Goal: Task Accomplishment & Management: Complete application form

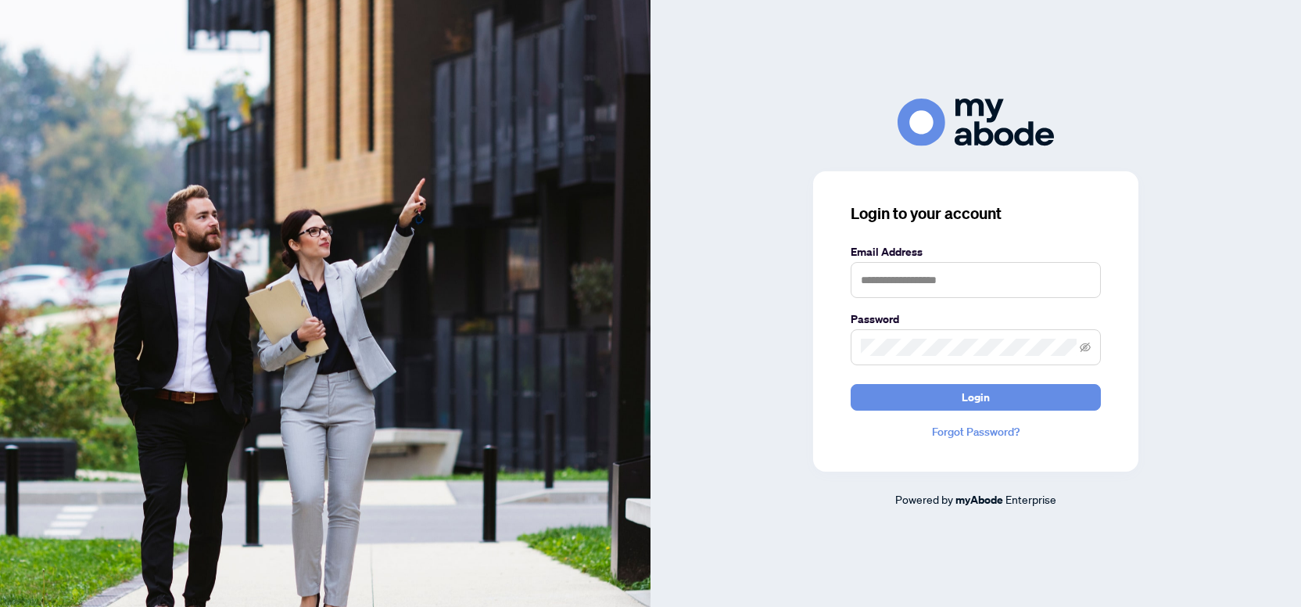
type input "**********"
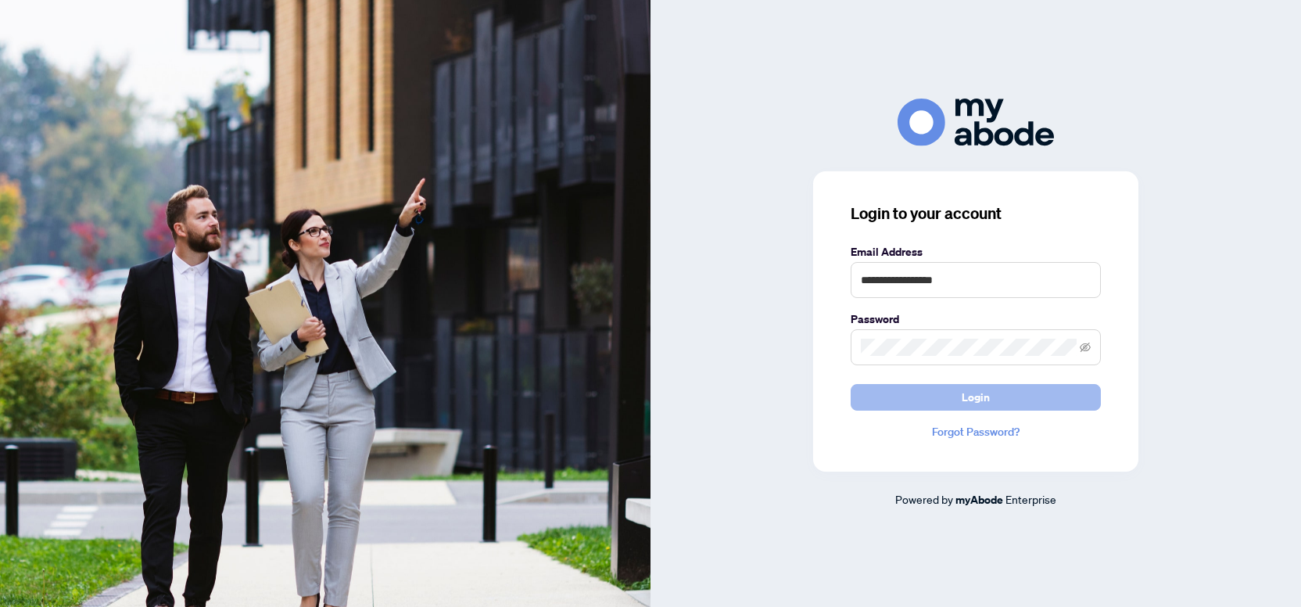
click at [972, 394] on span "Login" at bounding box center [975, 397] width 28 height 25
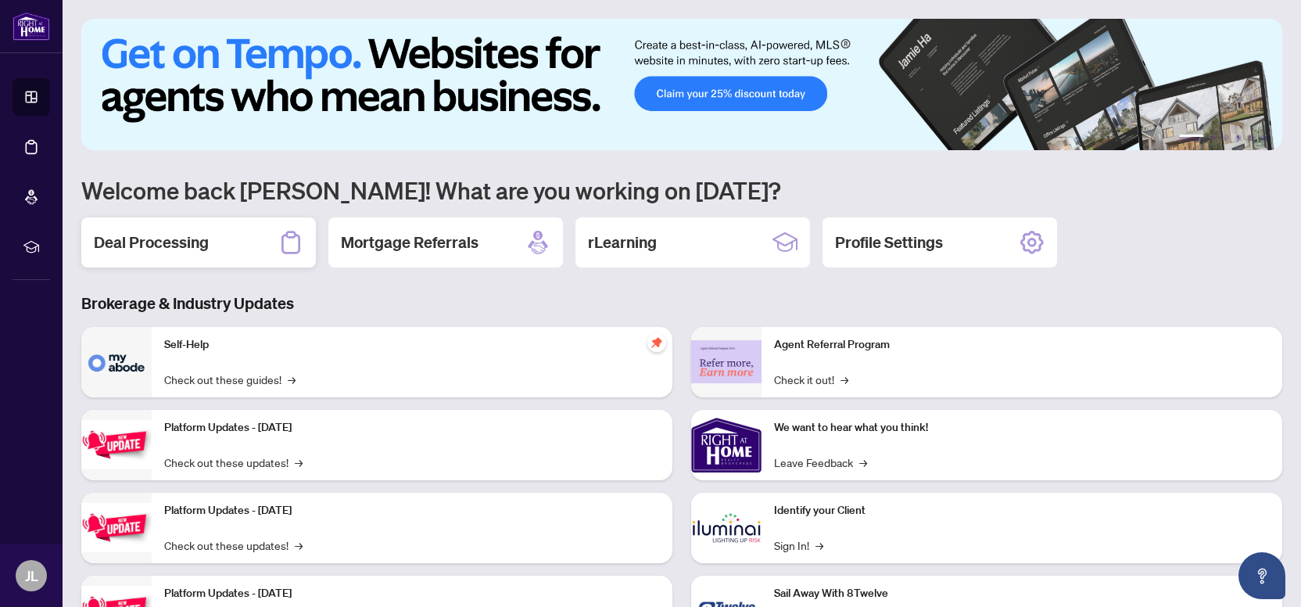
click at [192, 242] on h2 "Deal Processing" at bounding box center [151, 242] width 115 height 22
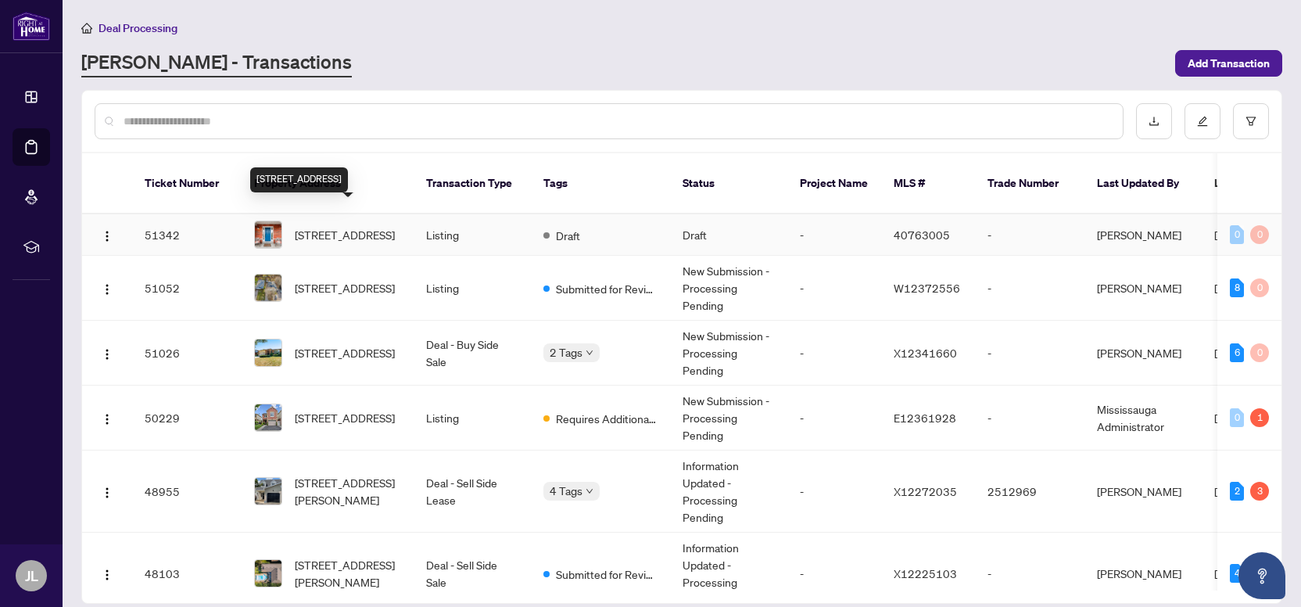
click at [321, 226] on span "22 Albery Road, Brampton, ON L7A 0K7, Canada" at bounding box center [345, 234] width 100 height 17
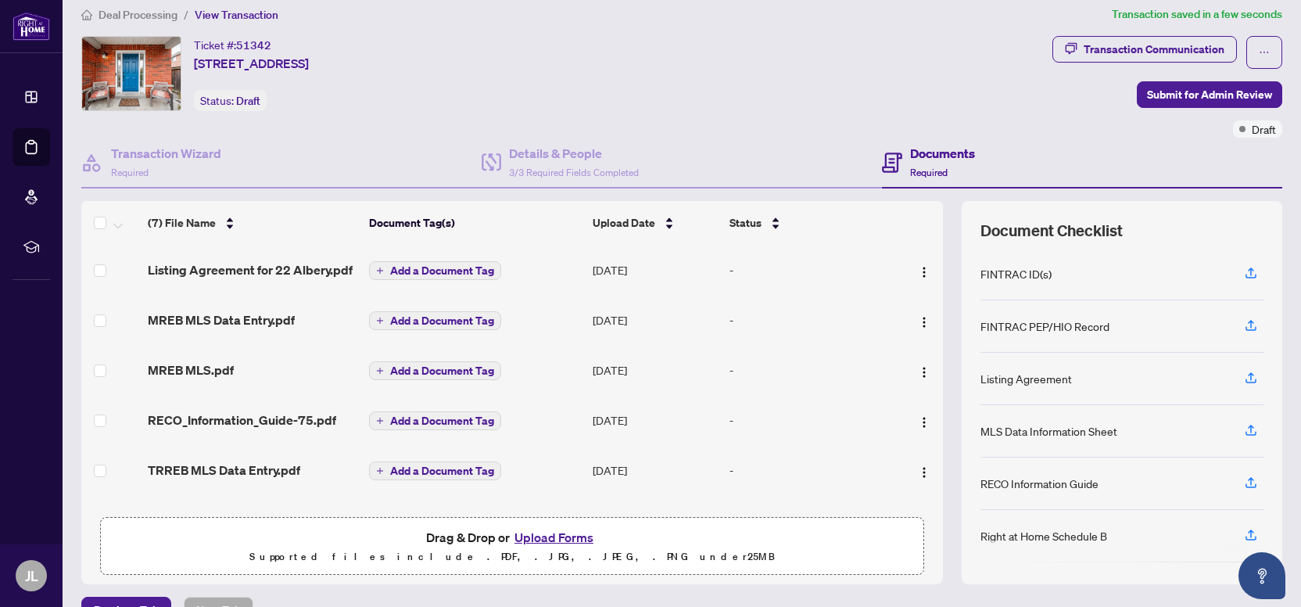
scroll to position [27, 0]
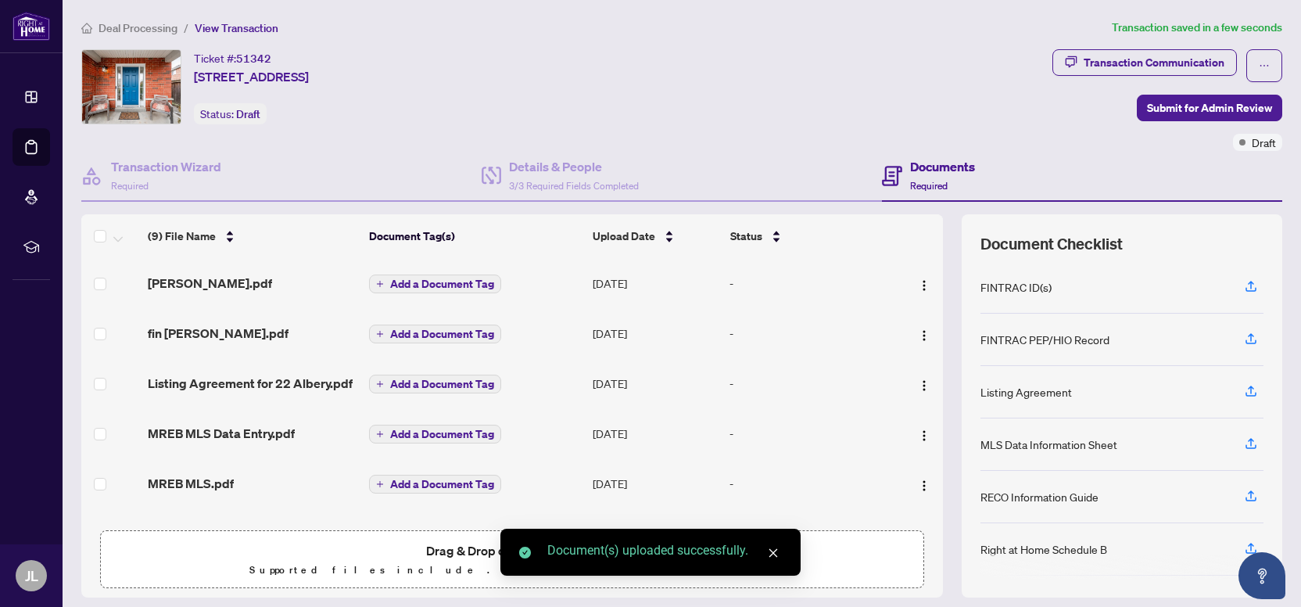
click at [459, 285] on span "Add a Document Tag" at bounding box center [442, 283] width 104 height 11
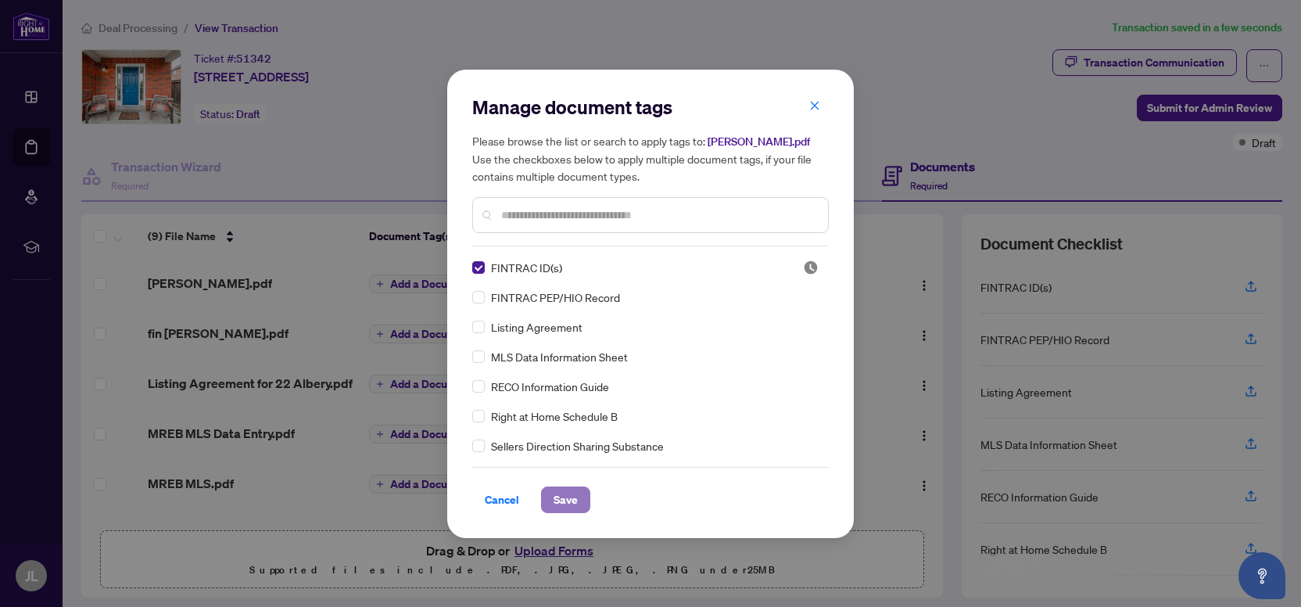
click at [574, 499] on span "Save" at bounding box center [565, 499] width 24 height 25
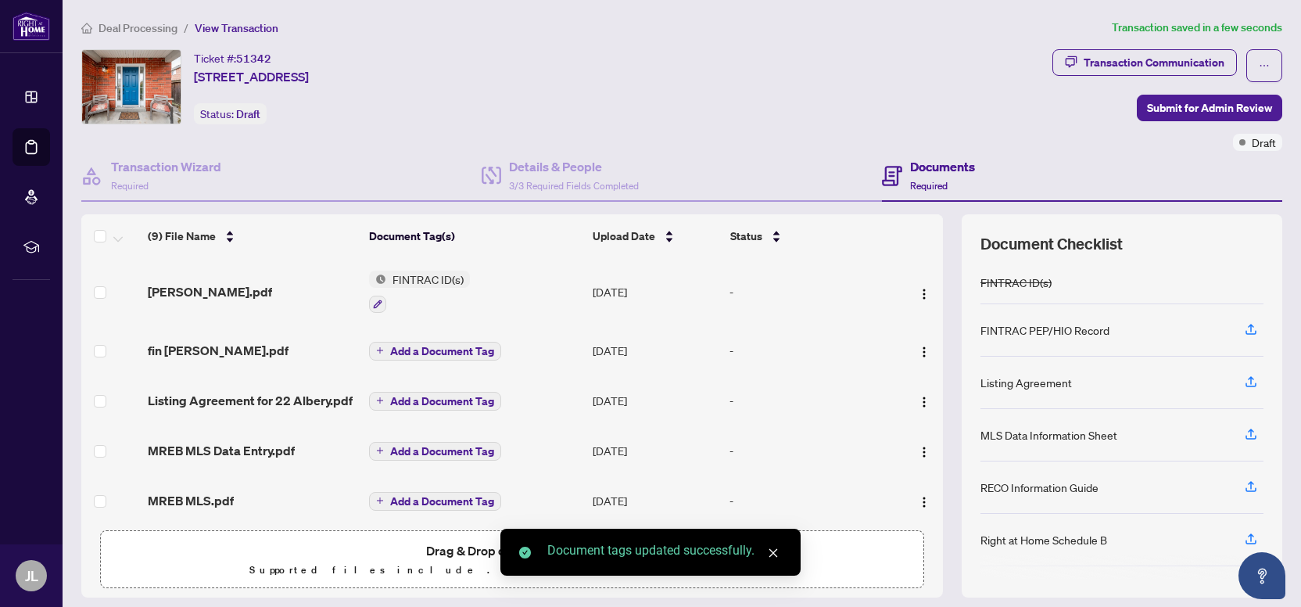
click at [428, 345] on span "Add a Document Tag" at bounding box center [442, 350] width 104 height 11
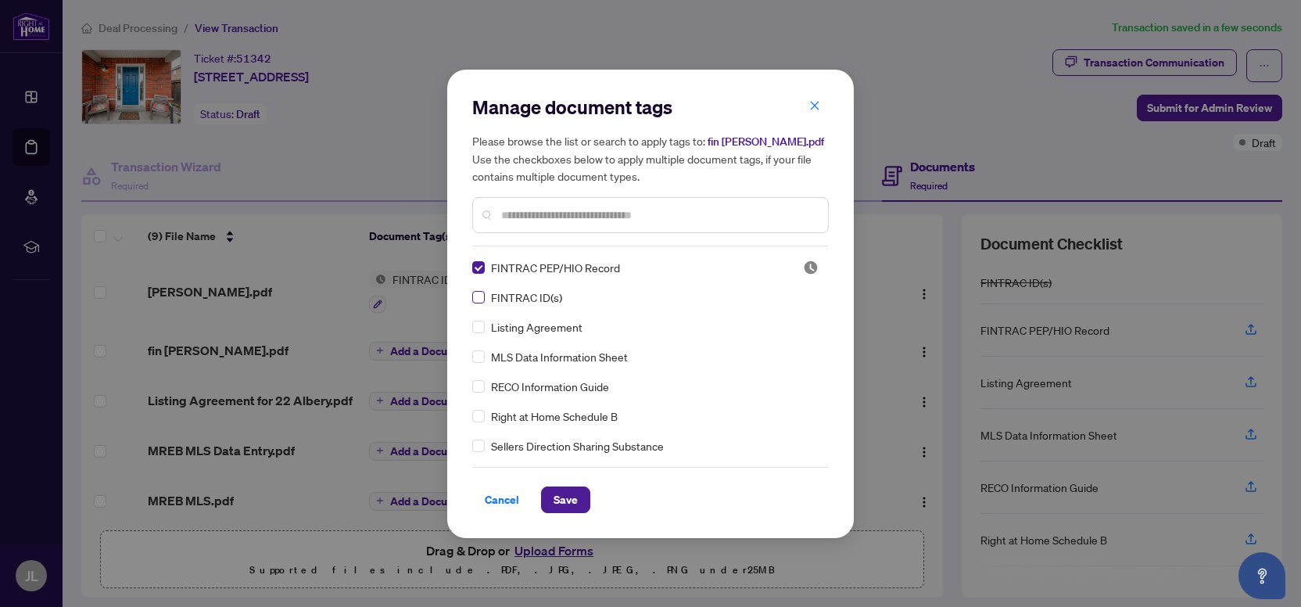
click at [479, 302] on label at bounding box center [478, 296] width 13 height 17
click at [578, 494] on button "Save" at bounding box center [565, 499] width 49 height 27
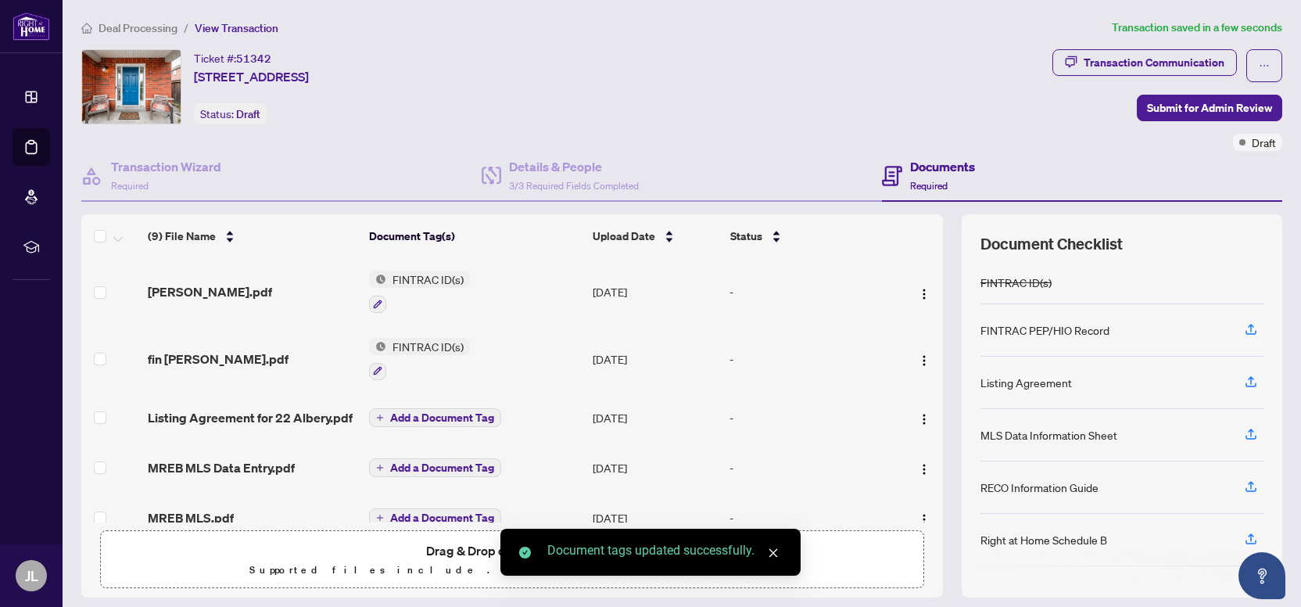
click at [448, 415] on span "Add a Document Tag" at bounding box center [442, 417] width 104 height 11
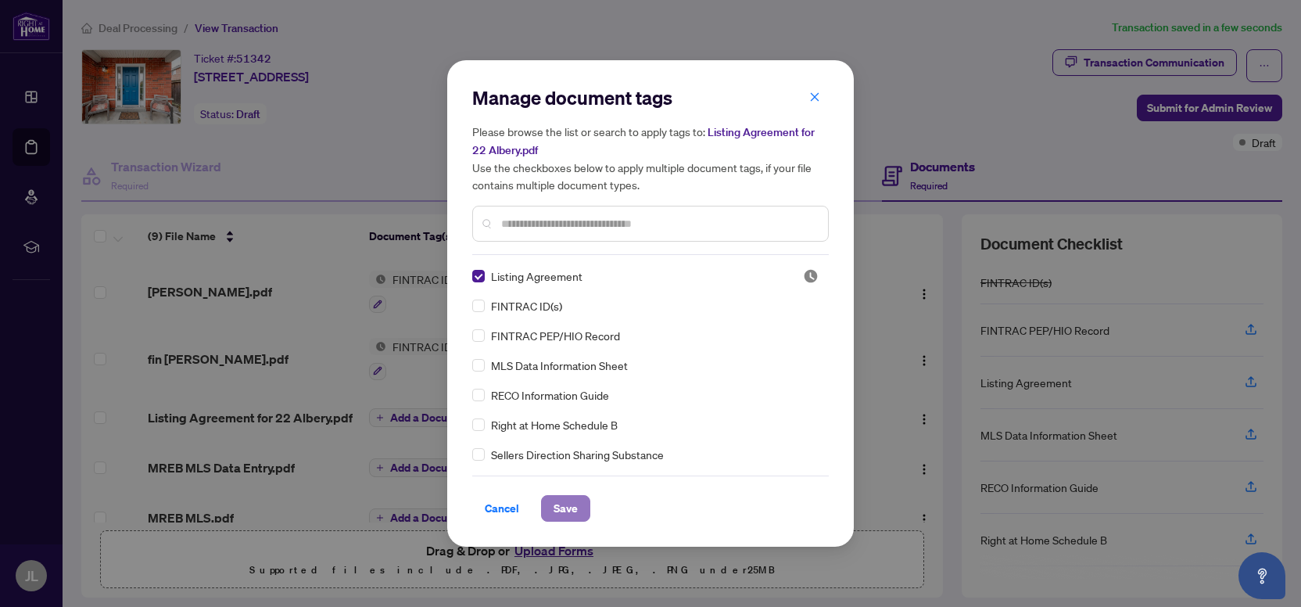
click at [561, 499] on span "Save" at bounding box center [565, 508] width 24 height 25
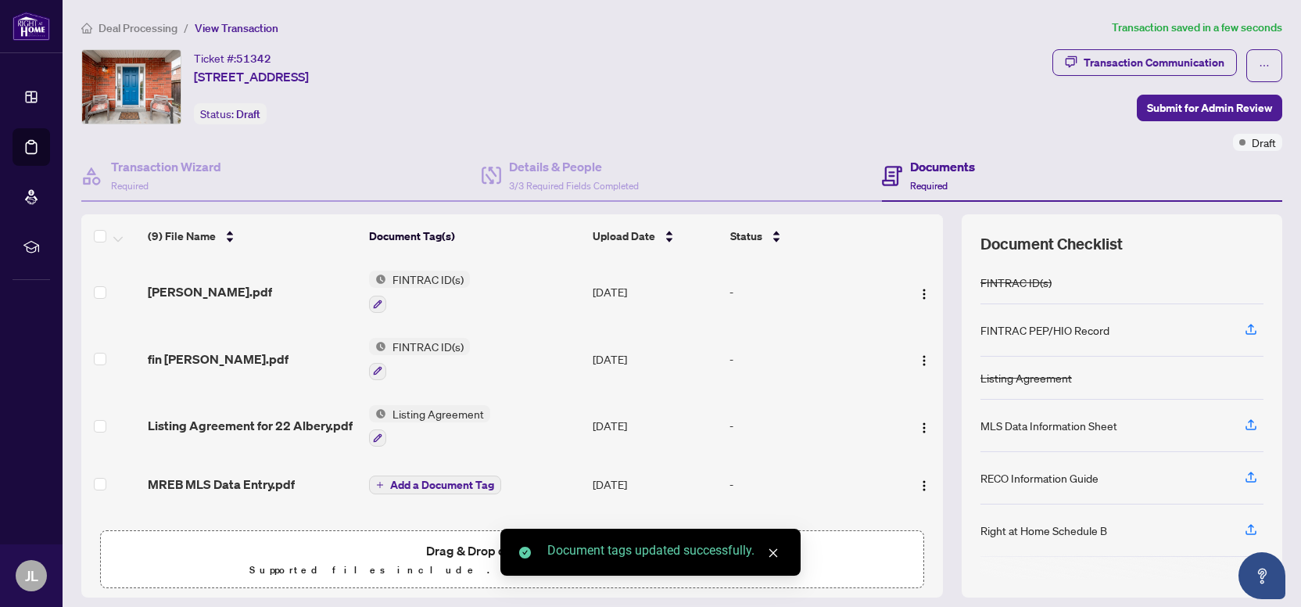
click at [445, 479] on span "Add a Document Tag" at bounding box center [442, 484] width 104 height 11
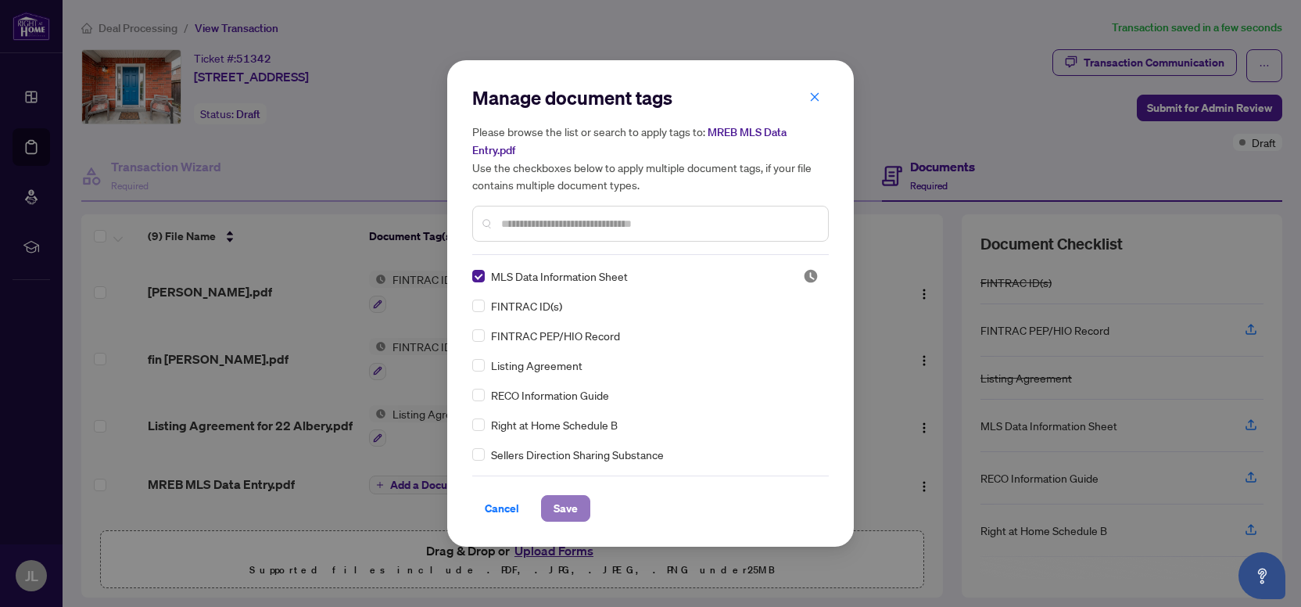
click at [563, 510] on span "Save" at bounding box center [565, 508] width 24 height 25
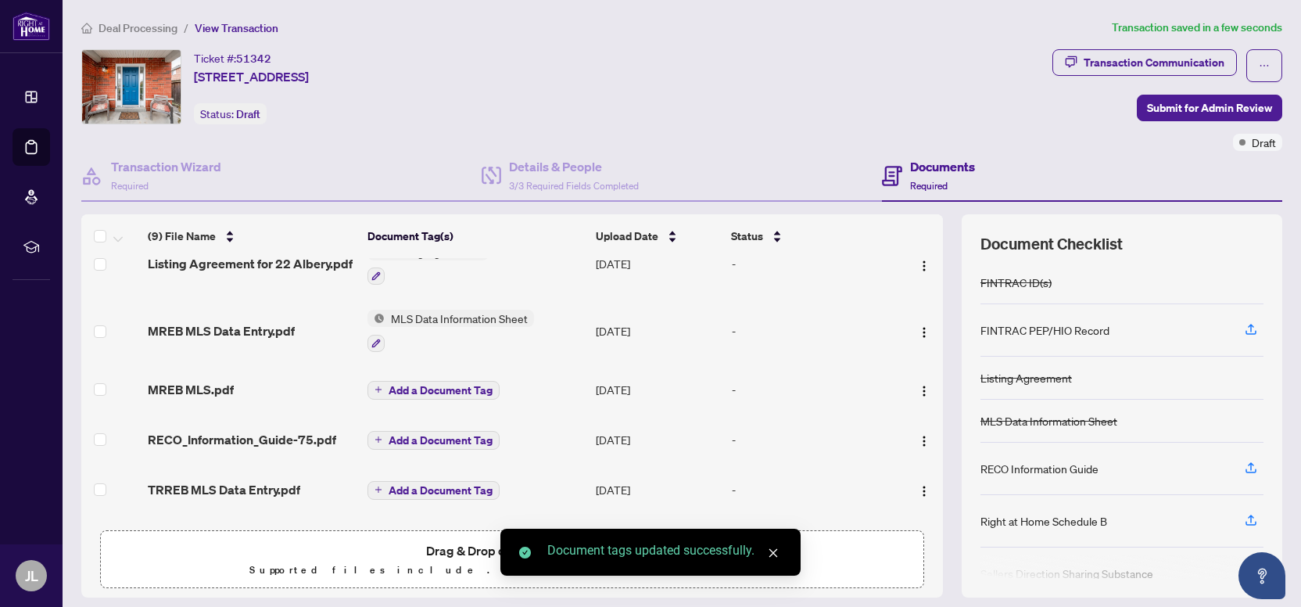
scroll to position [227, 0]
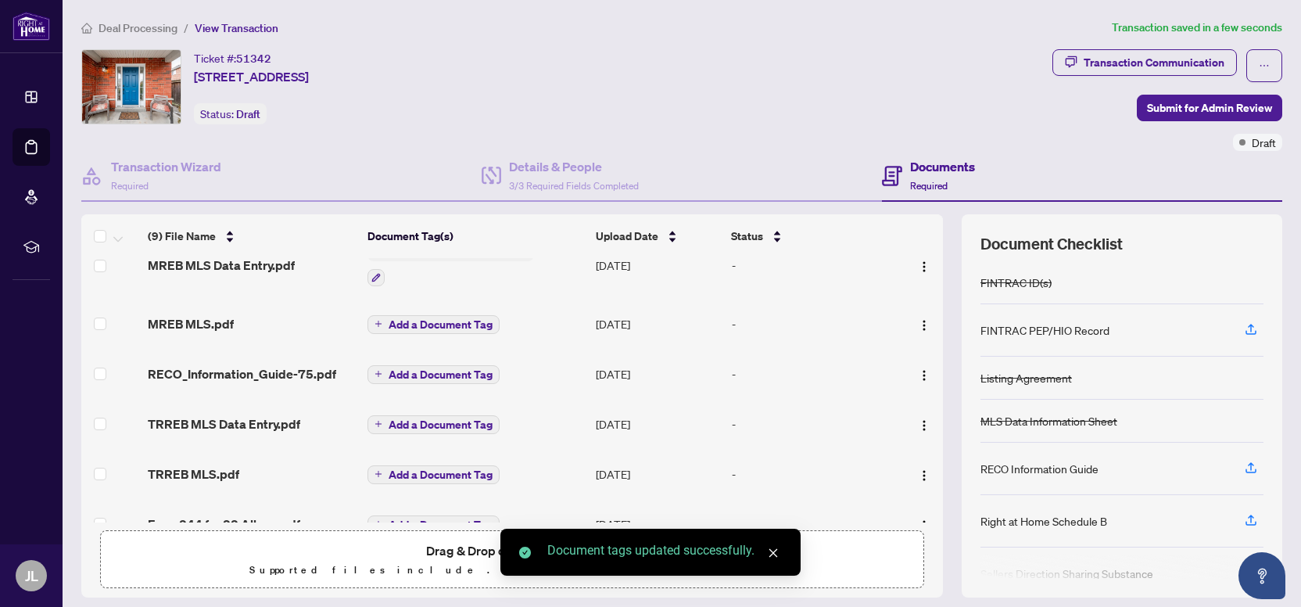
click at [424, 319] on span "Add a Document Tag" at bounding box center [440, 324] width 104 height 11
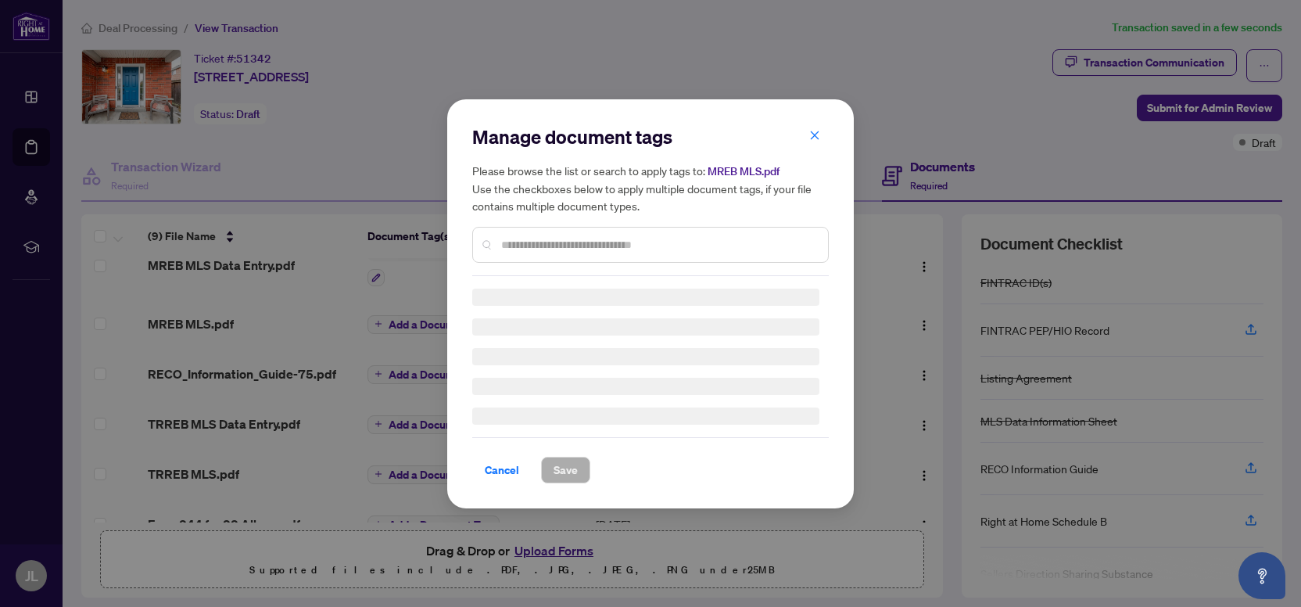
click at [545, 243] on div "Manage document tags Please browse the list or search to apply tags to: MREB ML…" at bounding box center [650, 200] width 356 height 152
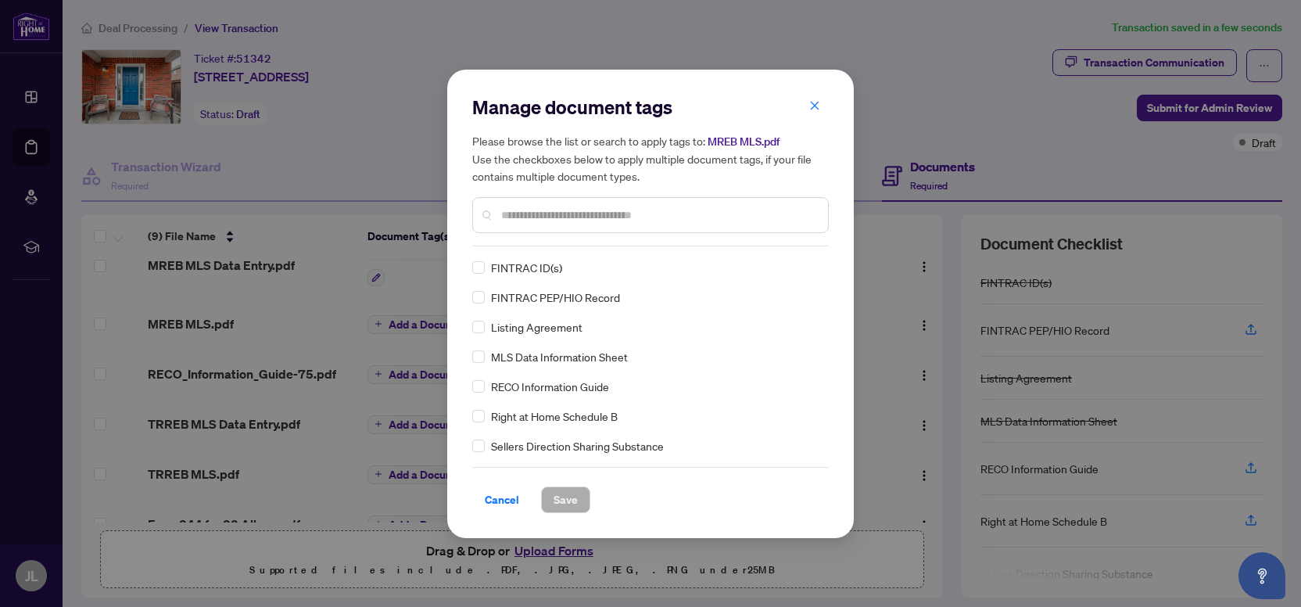
click at [546, 239] on div "Manage document tags Please browse the list or search to apply tags to: MREB ML…" at bounding box center [650, 171] width 356 height 152
click at [549, 226] on div at bounding box center [650, 215] width 356 height 36
click at [557, 212] on input "text" at bounding box center [658, 214] width 314 height 17
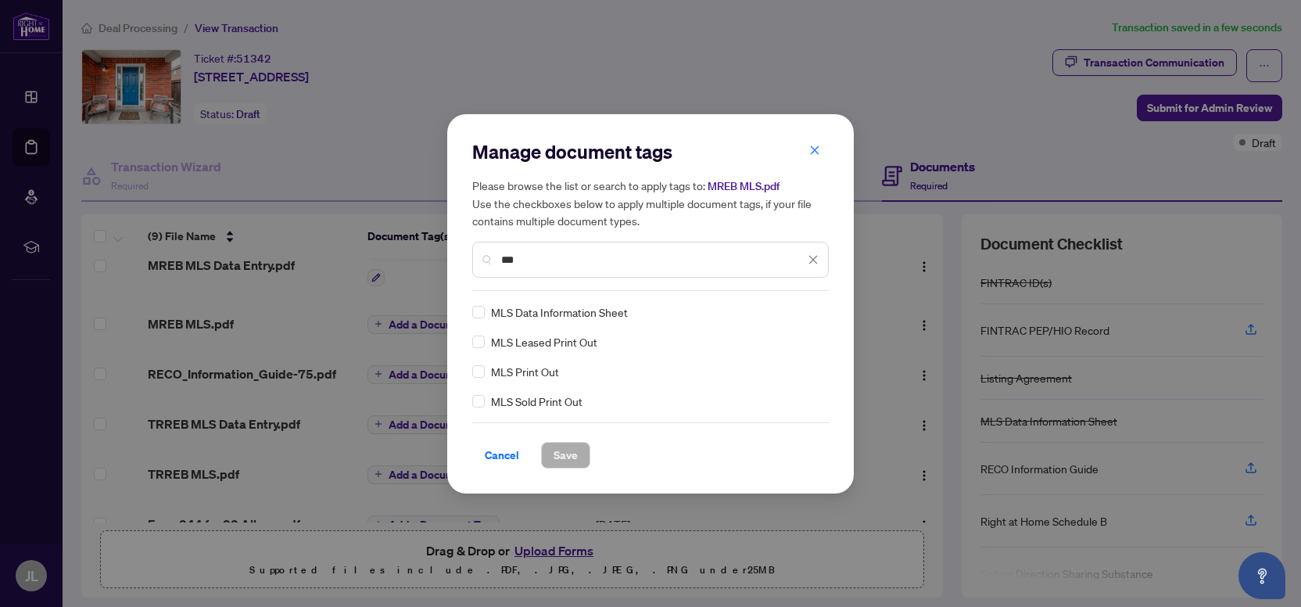
type input "***"
click at [576, 454] on span "Save" at bounding box center [565, 454] width 24 height 25
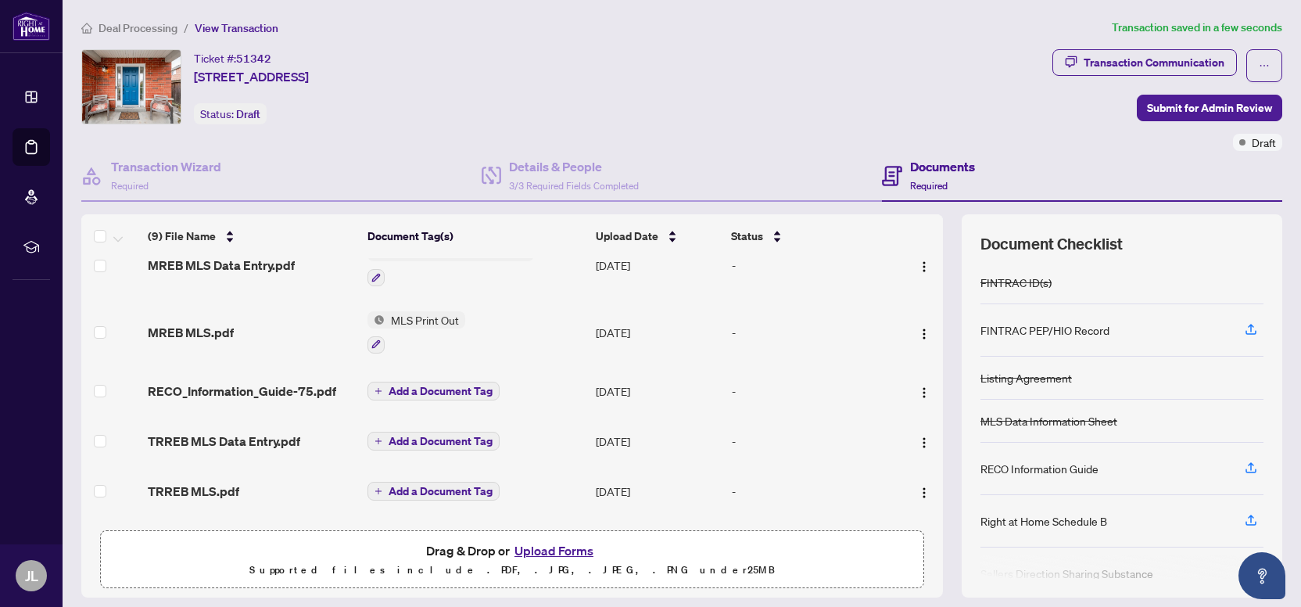
click at [439, 385] on span "Add a Document Tag" at bounding box center [440, 390] width 104 height 11
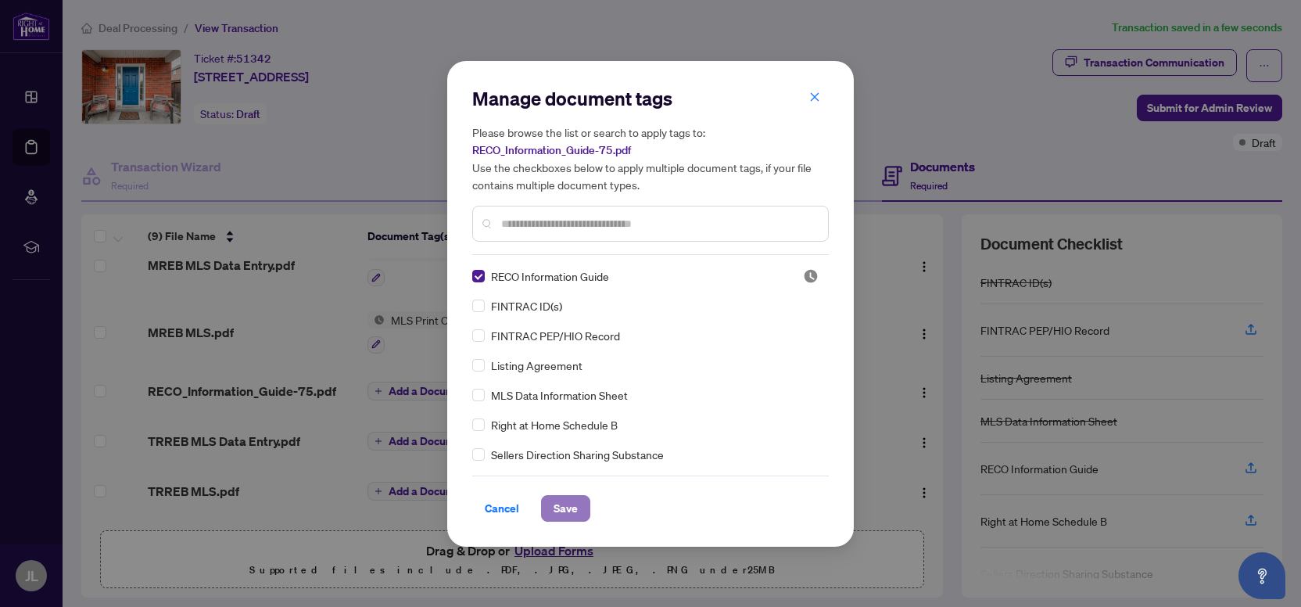
click at [569, 511] on span "Save" at bounding box center [565, 508] width 24 height 25
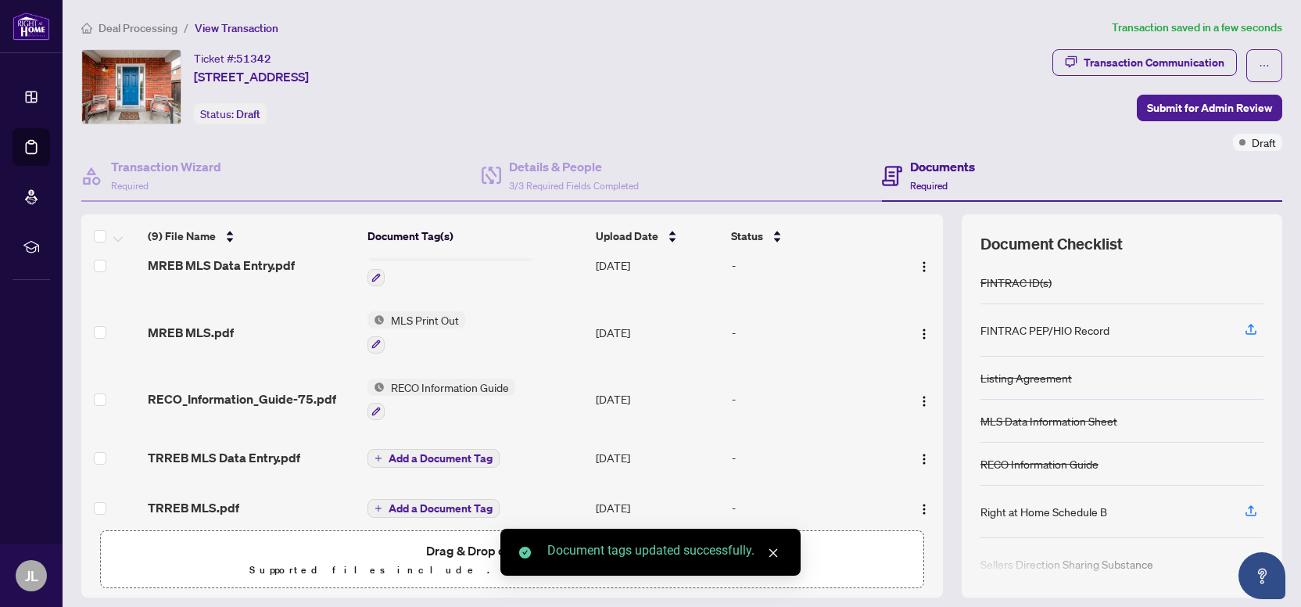
click at [446, 453] on span "Add a Document Tag" at bounding box center [440, 458] width 104 height 11
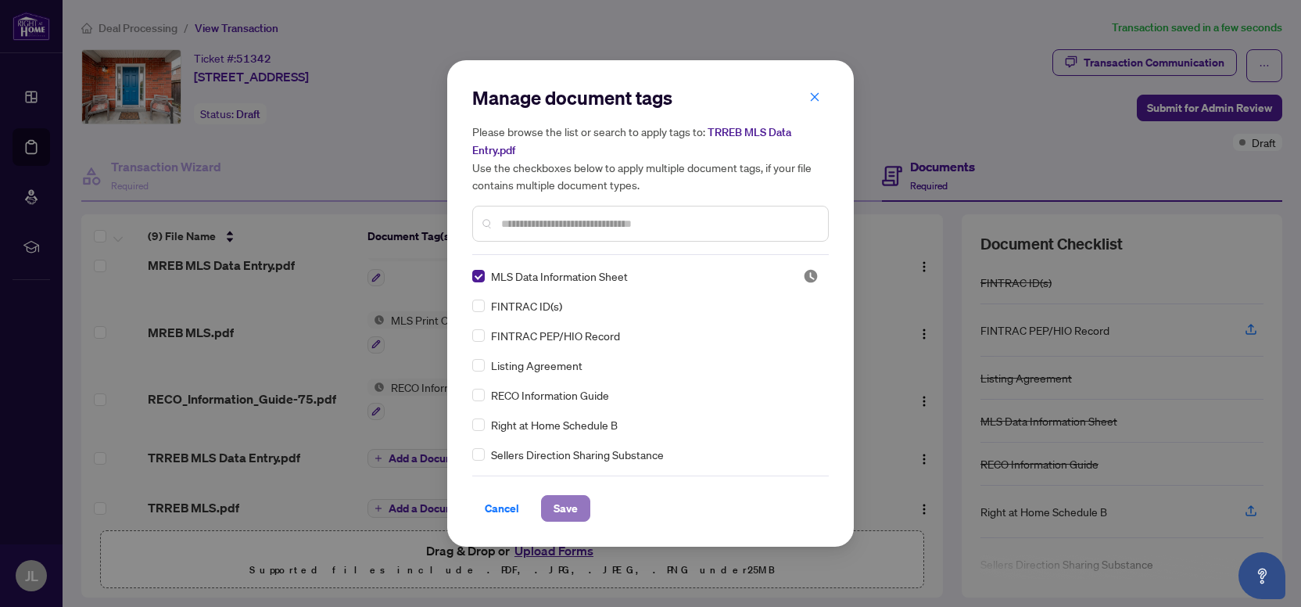
click at [563, 511] on span "Save" at bounding box center [565, 508] width 24 height 25
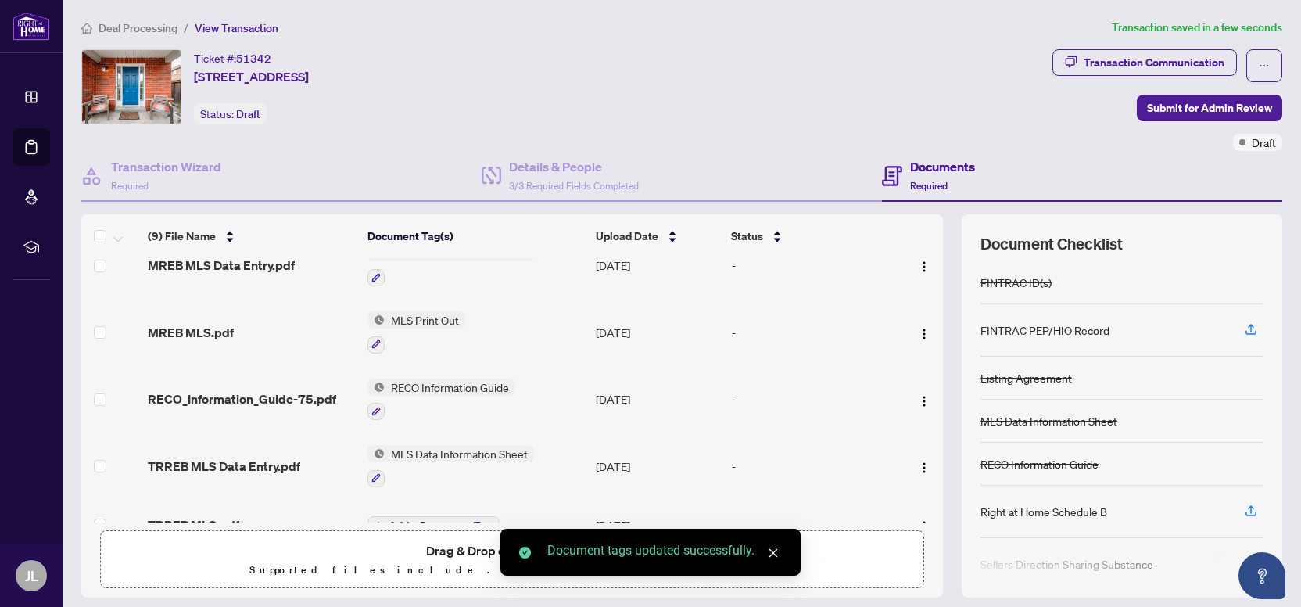
click at [444, 516] on button "Add a Document Tag" at bounding box center [433, 525] width 132 height 19
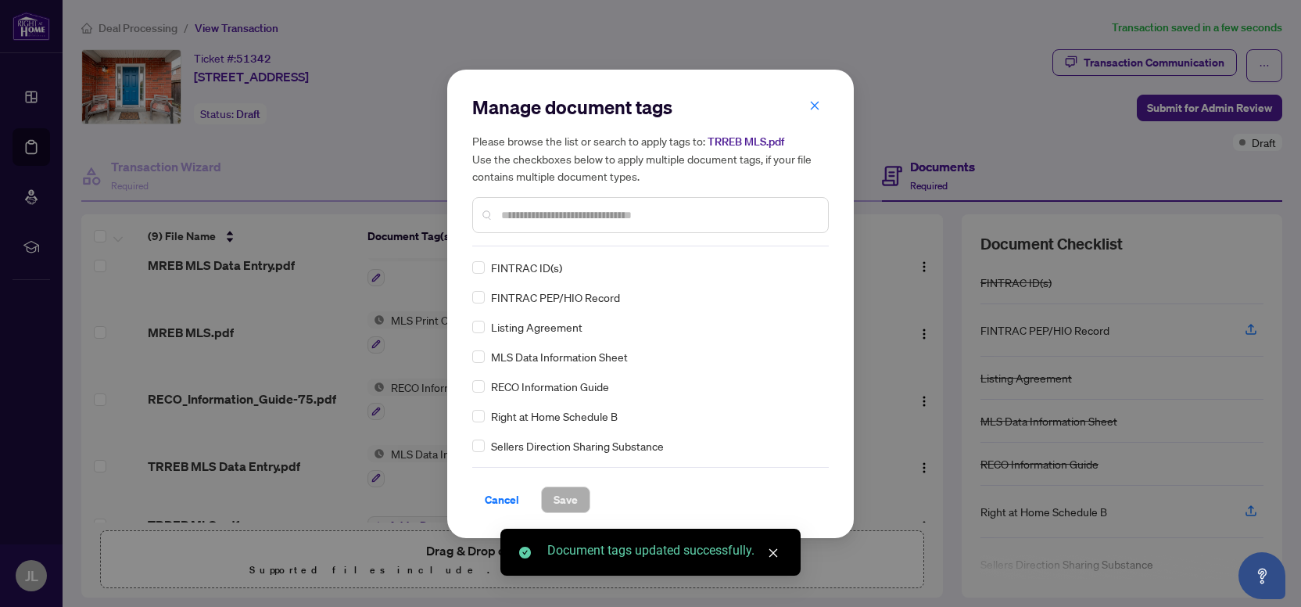
click at [564, 220] on input "text" at bounding box center [658, 214] width 314 height 17
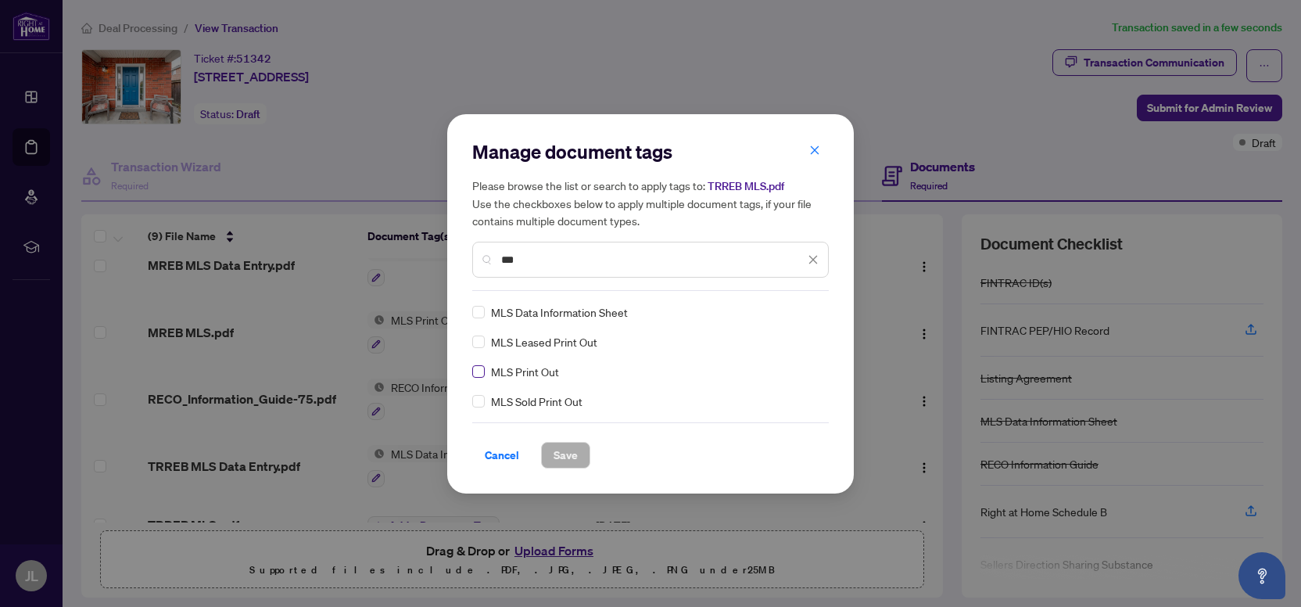
type input "***"
click at [565, 453] on span "Save" at bounding box center [565, 454] width 24 height 25
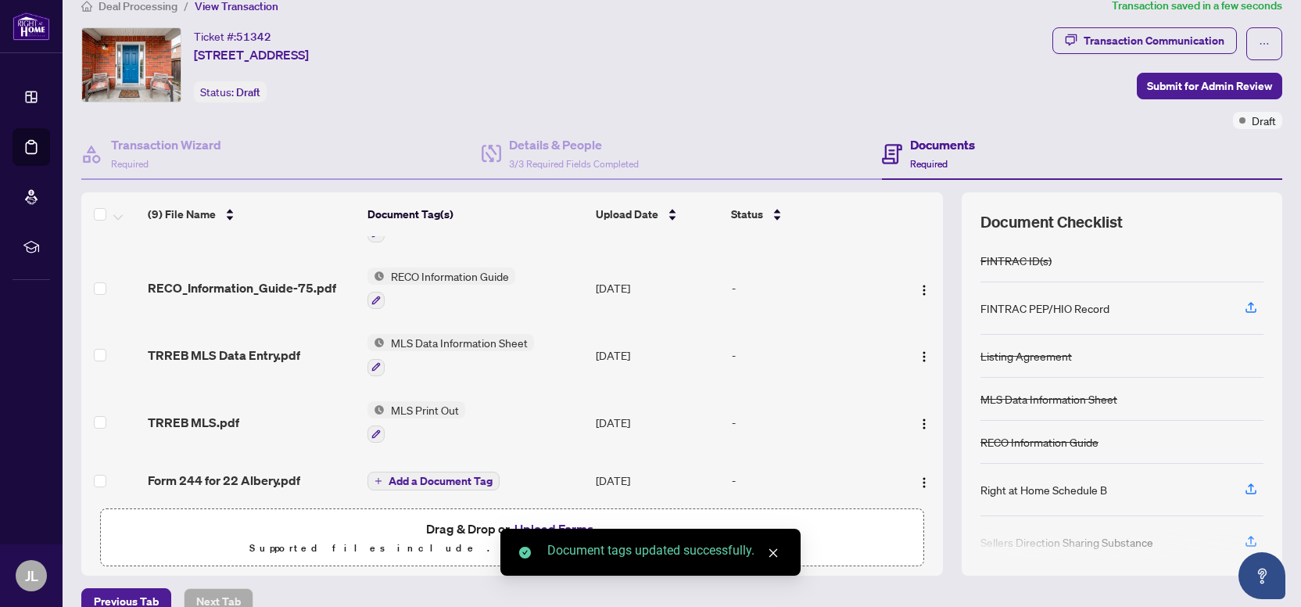
scroll to position [46, 0]
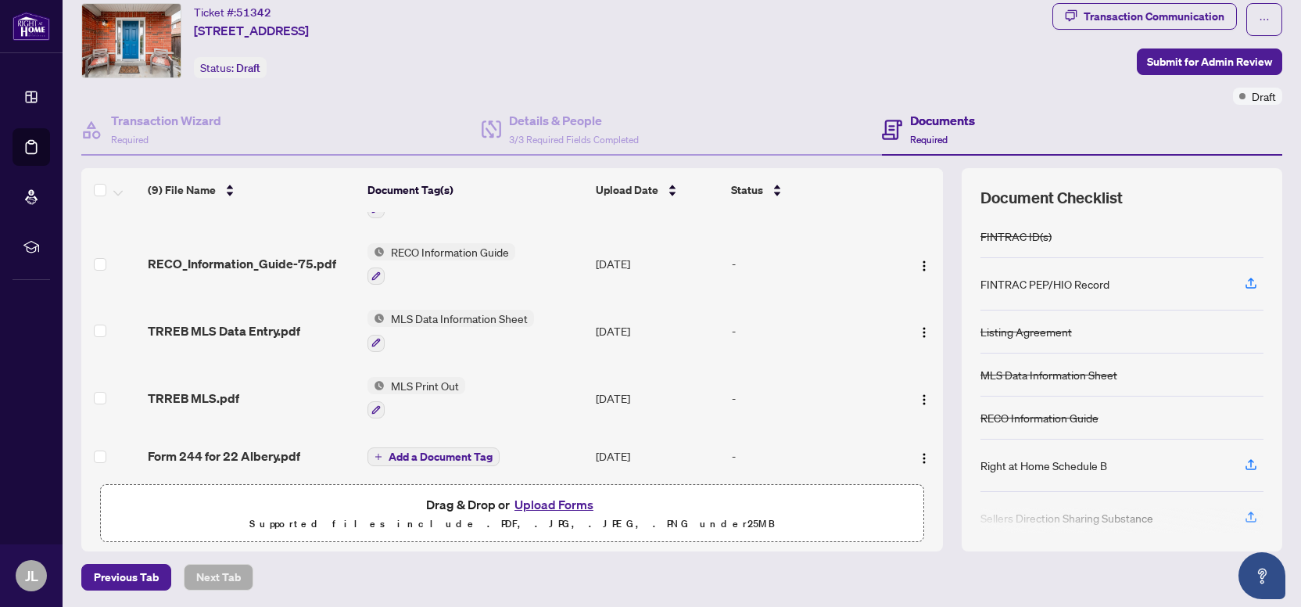
click at [450, 451] on span "Add a Document Tag" at bounding box center [440, 456] width 104 height 11
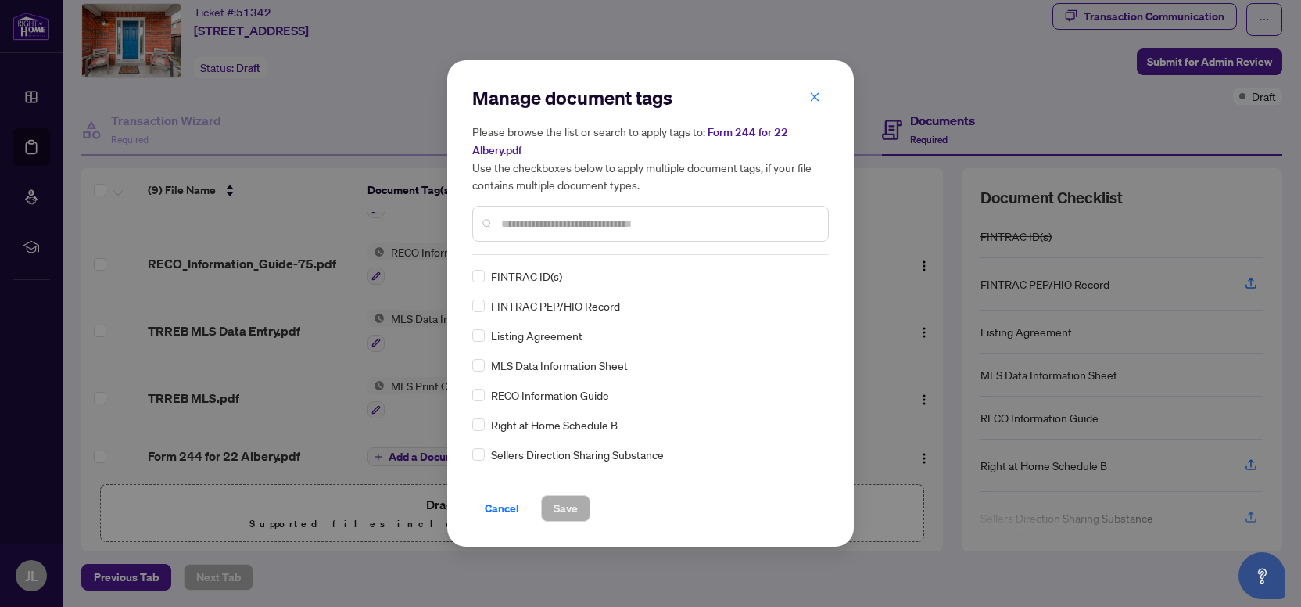
click at [538, 225] on input "text" at bounding box center [658, 223] width 314 height 17
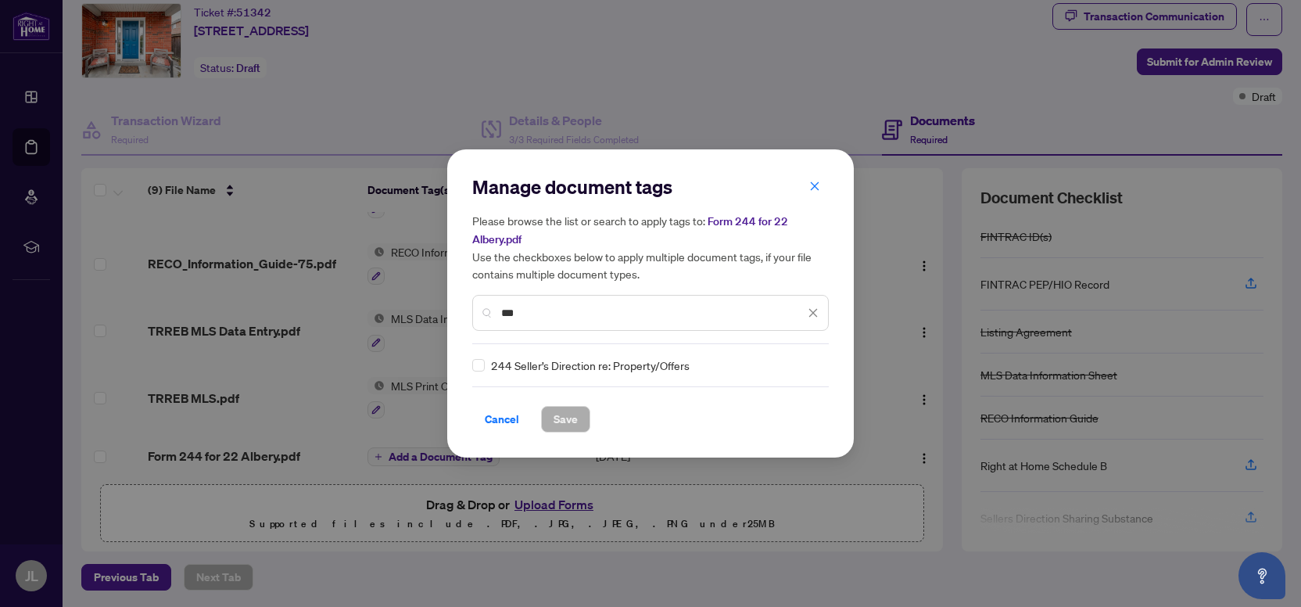
type input "***"
click at [555, 417] on span "Save" at bounding box center [565, 418] width 24 height 25
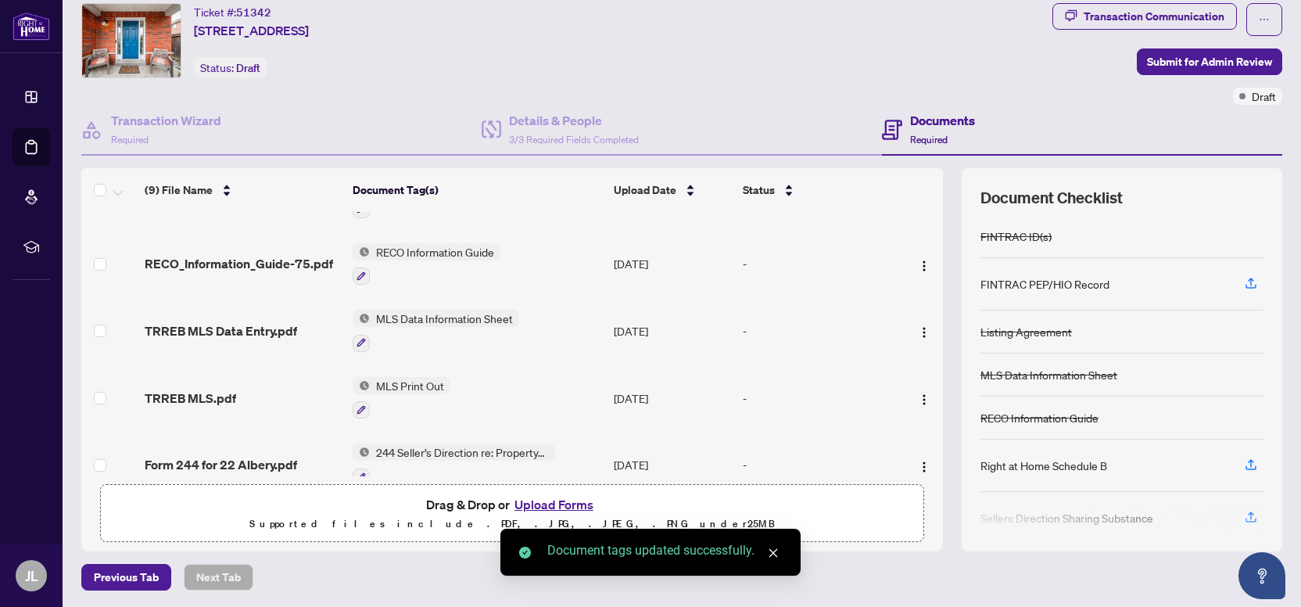
click at [1179, 62] on span "Submit for Admin Review" at bounding box center [1209, 61] width 125 height 25
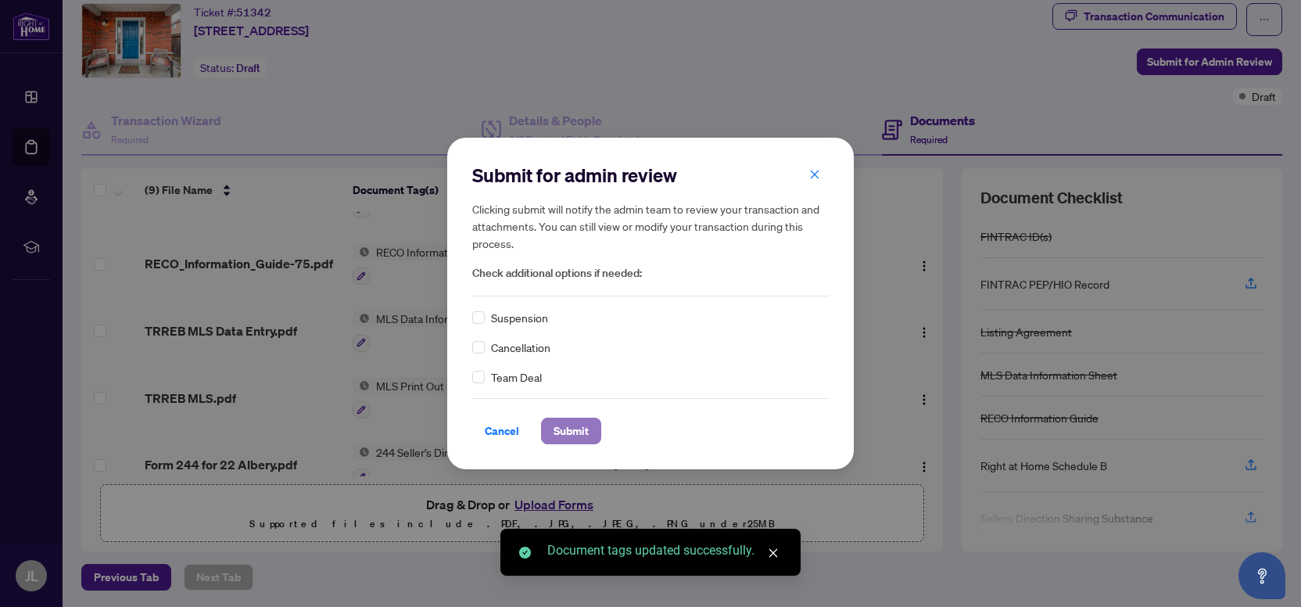
click at [567, 429] on span "Submit" at bounding box center [570, 430] width 35 height 25
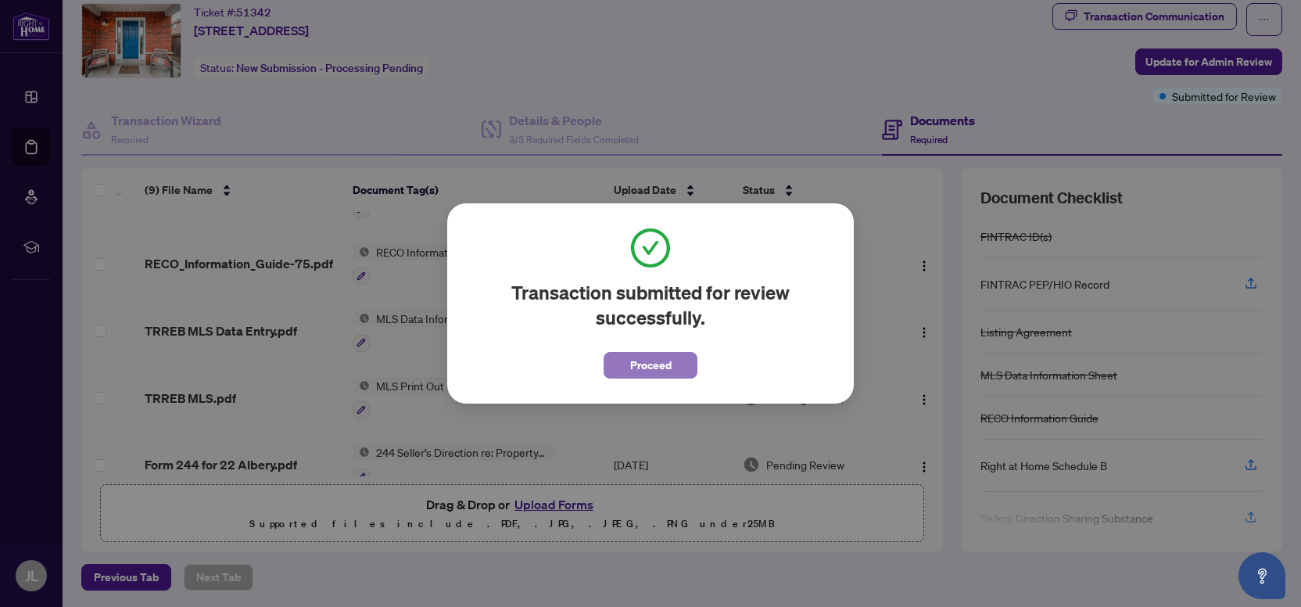
click at [653, 366] on span "Proceed" at bounding box center [650, 365] width 41 height 25
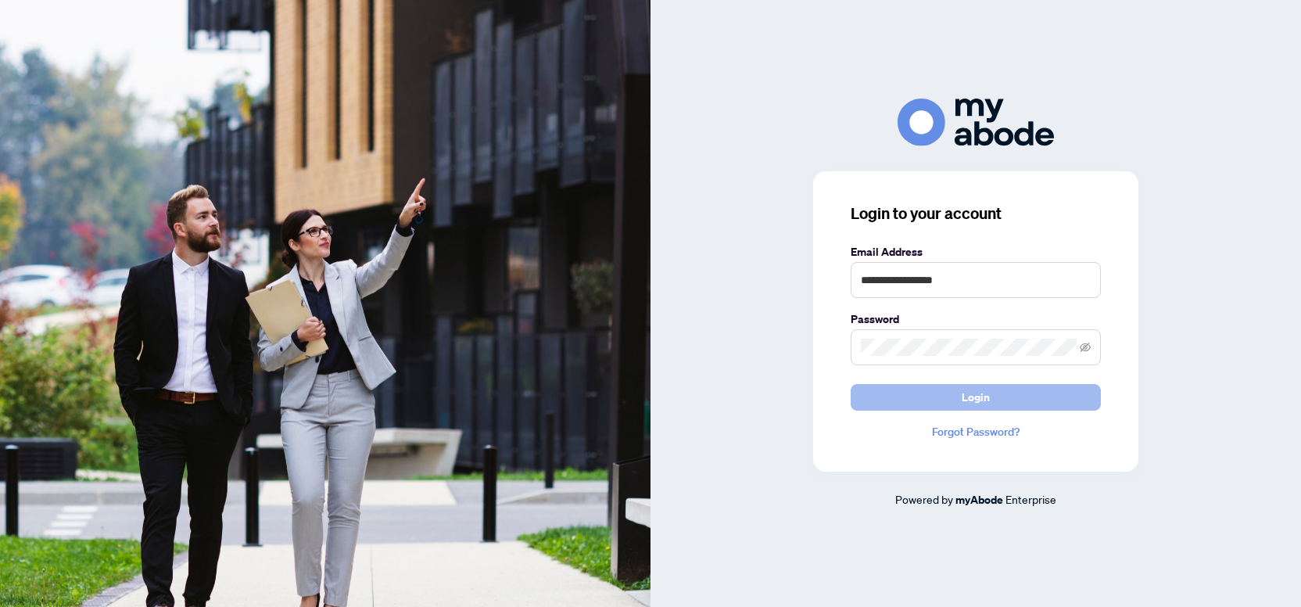
click at [927, 398] on button "Login" at bounding box center [975, 397] width 250 height 27
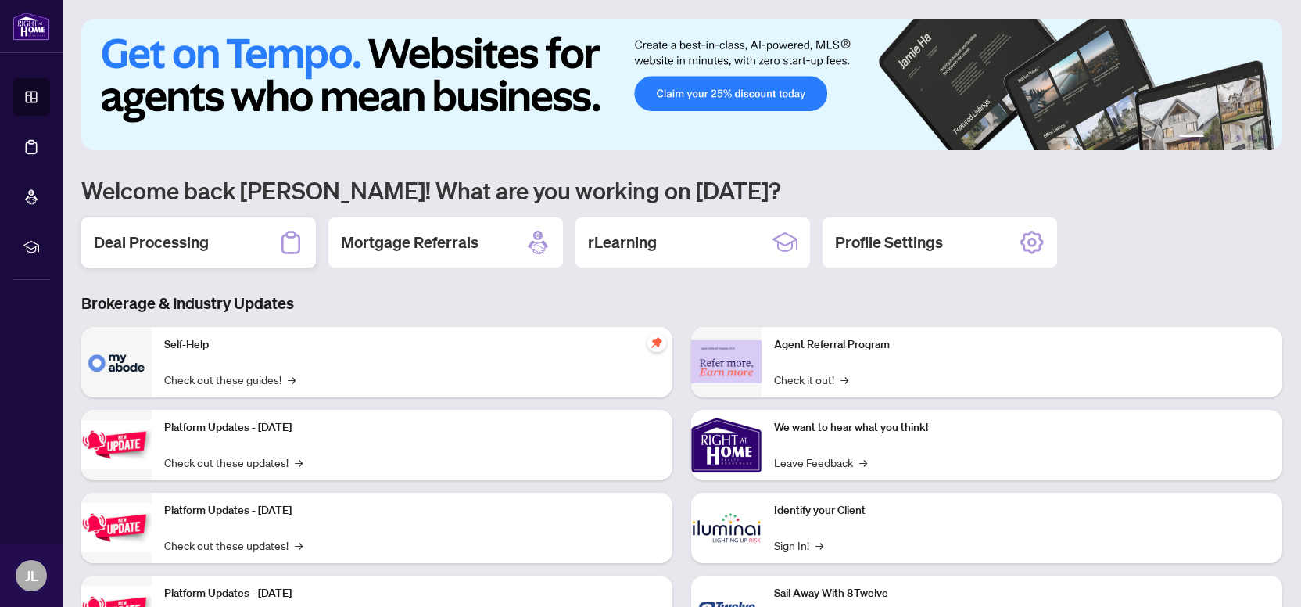
click at [231, 250] on div "Deal Processing" at bounding box center [198, 242] width 234 height 50
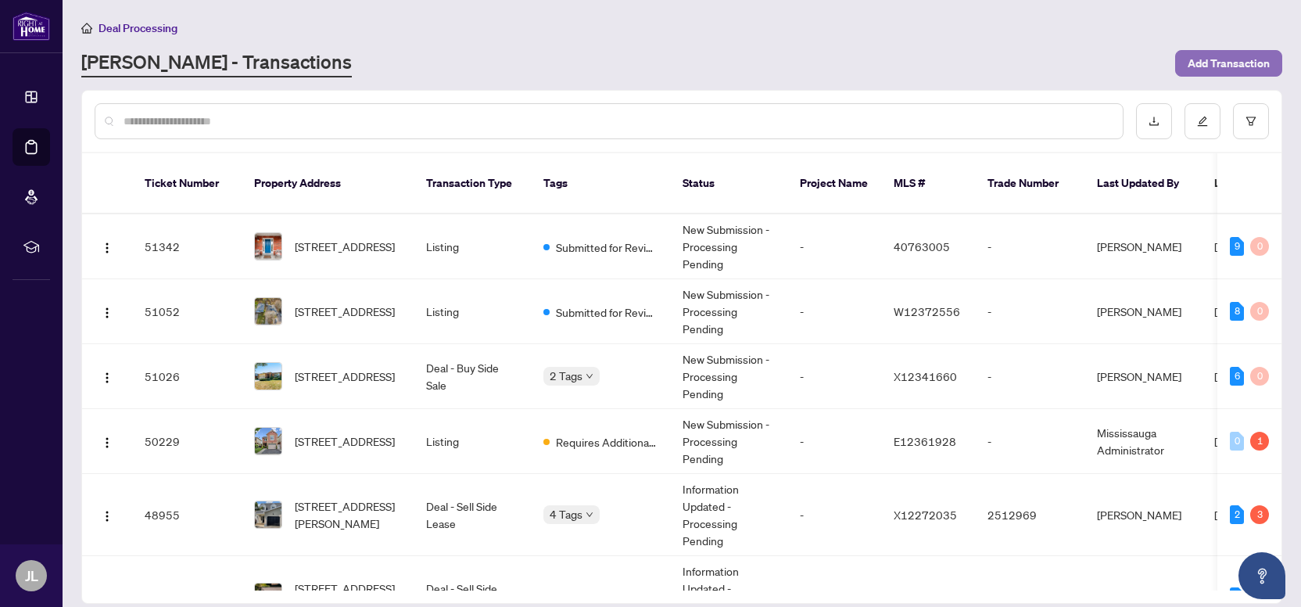
click at [1190, 70] on span "Add Transaction" at bounding box center [1228, 63] width 82 height 25
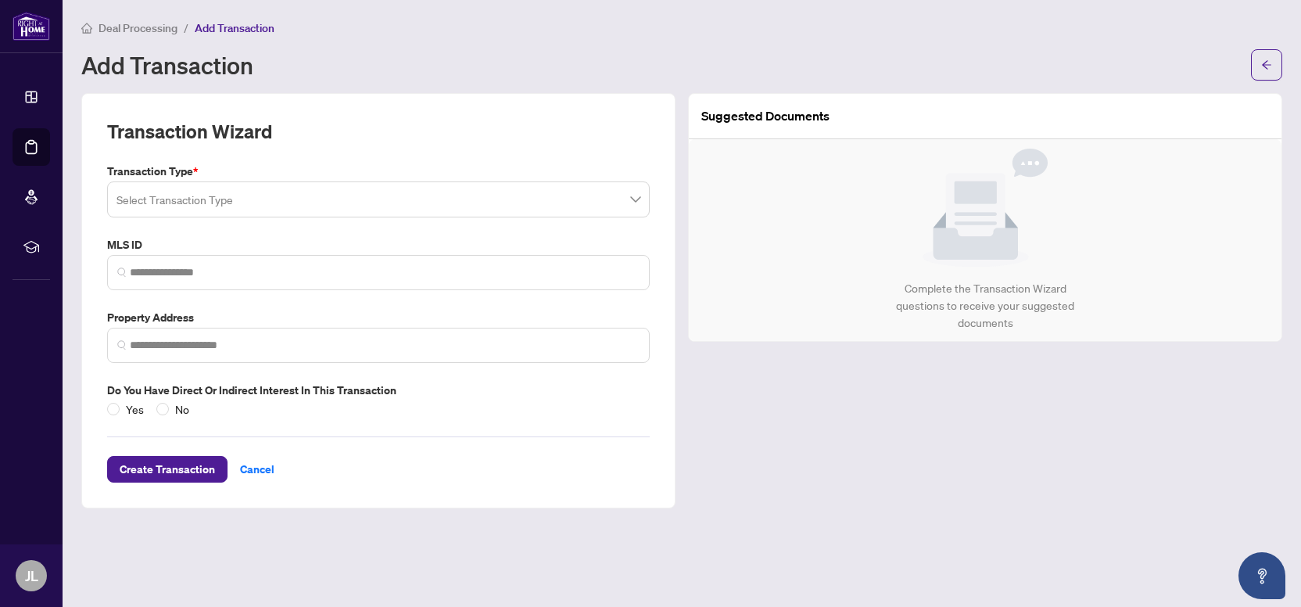
click at [232, 201] on input "search" at bounding box center [371, 201] width 510 height 34
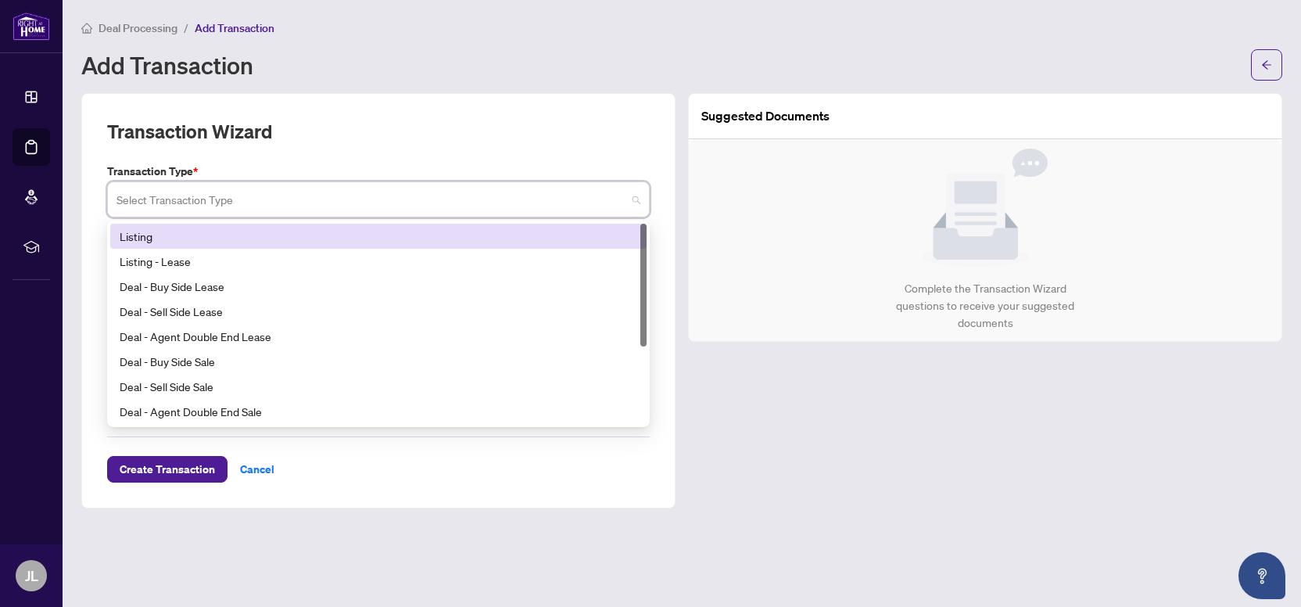
click at [177, 238] on div "Listing" at bounding box center [378, 235] width 517 height 17
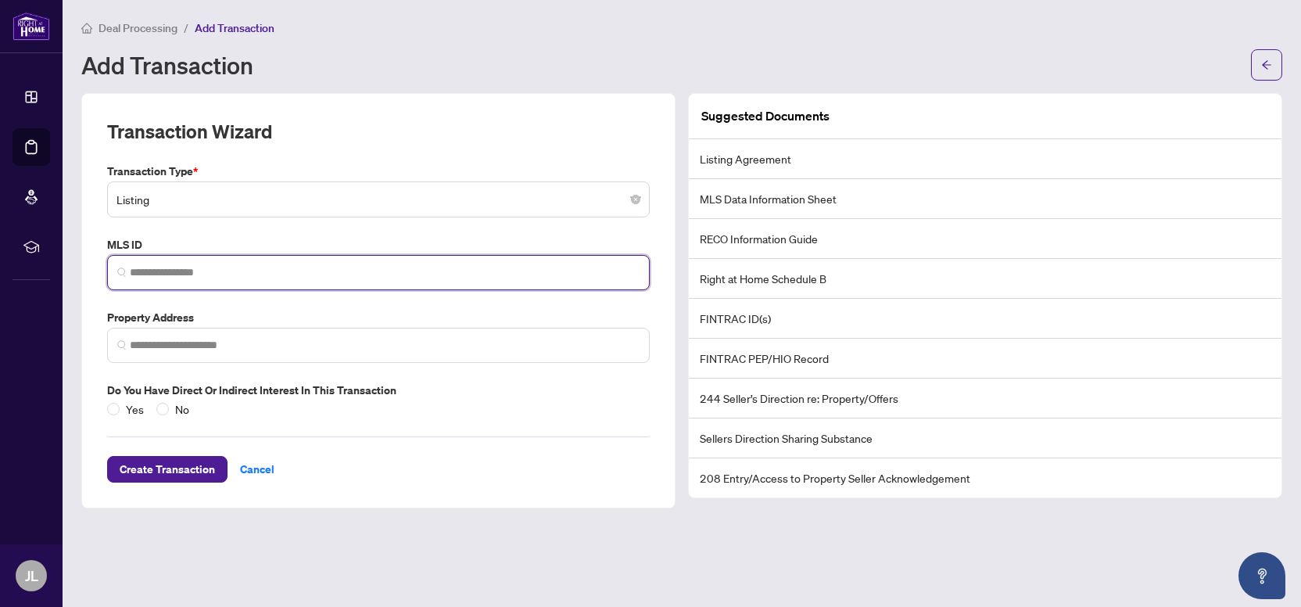
click at [182, 267] on input "search" at bounding box center [385, 272] width 510 height 16
type input "********"
drag, startPoint x: 220, startPoint y: 271, endPoint x: 93, endPoint y: 282, distance: 127.9
click at [130, 281] on input "********" at bounding box center [385, 272] width 510 height 16
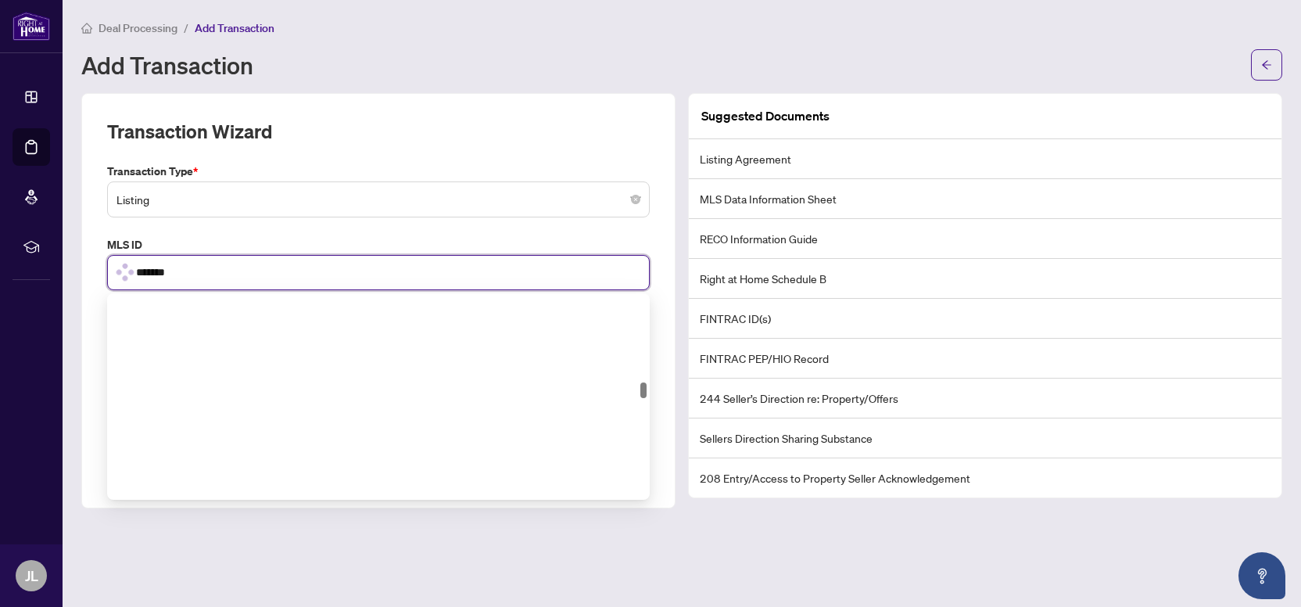
scroll to position [1362, 0]
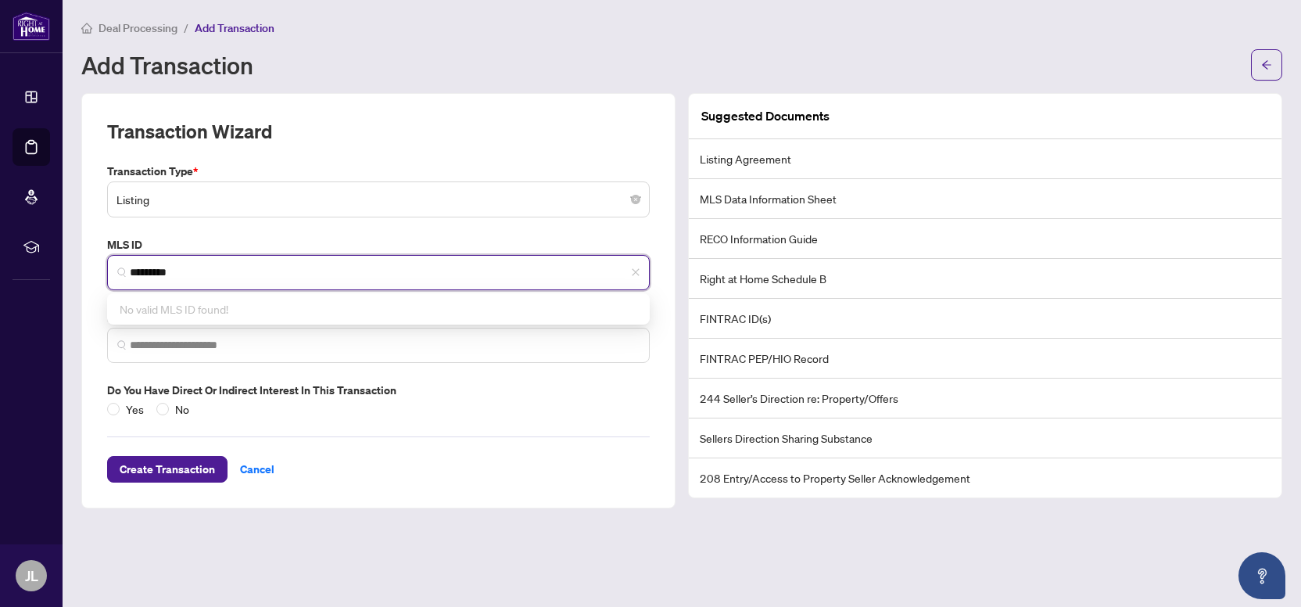
type input "*********"
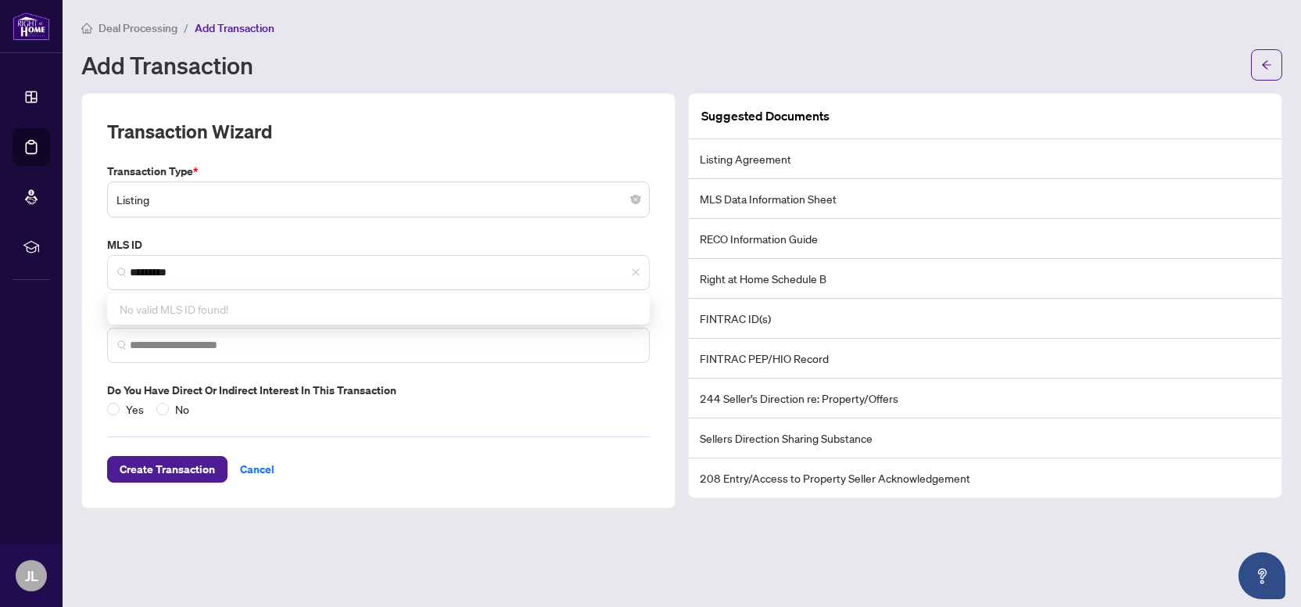
click at [516, 127] on div "Transaction Wizard" at bounding box center [378, 141] width 542 height 44
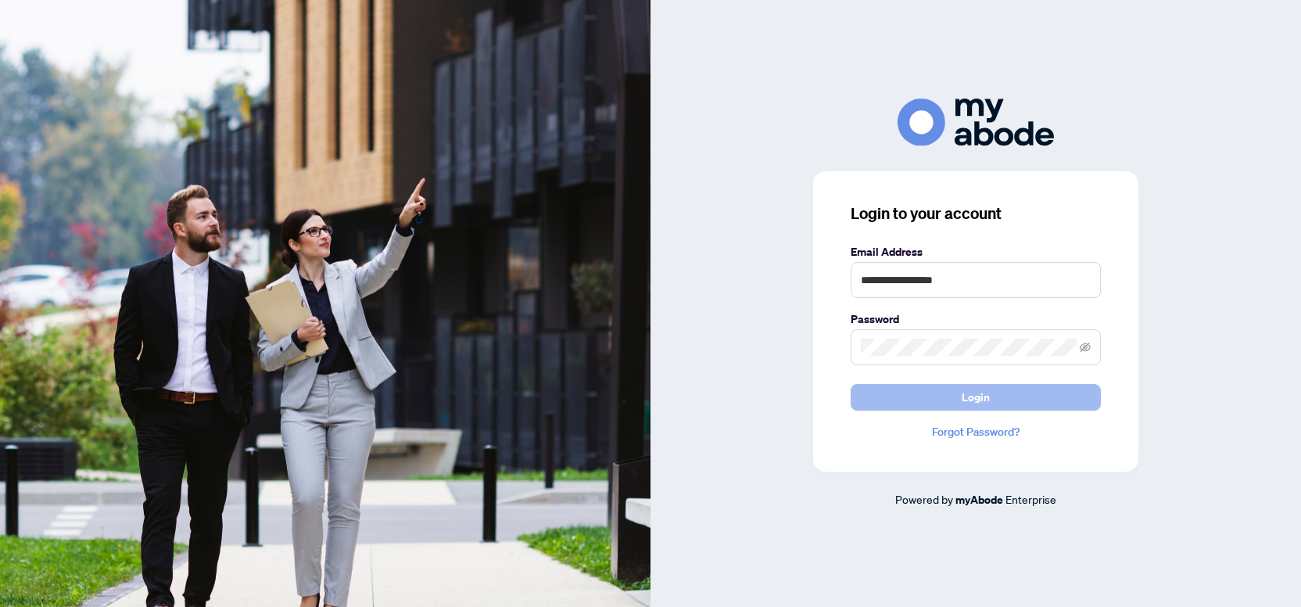
click at [878, 396] on button "Login" at bounding box center [975, 397] width 250 height 27
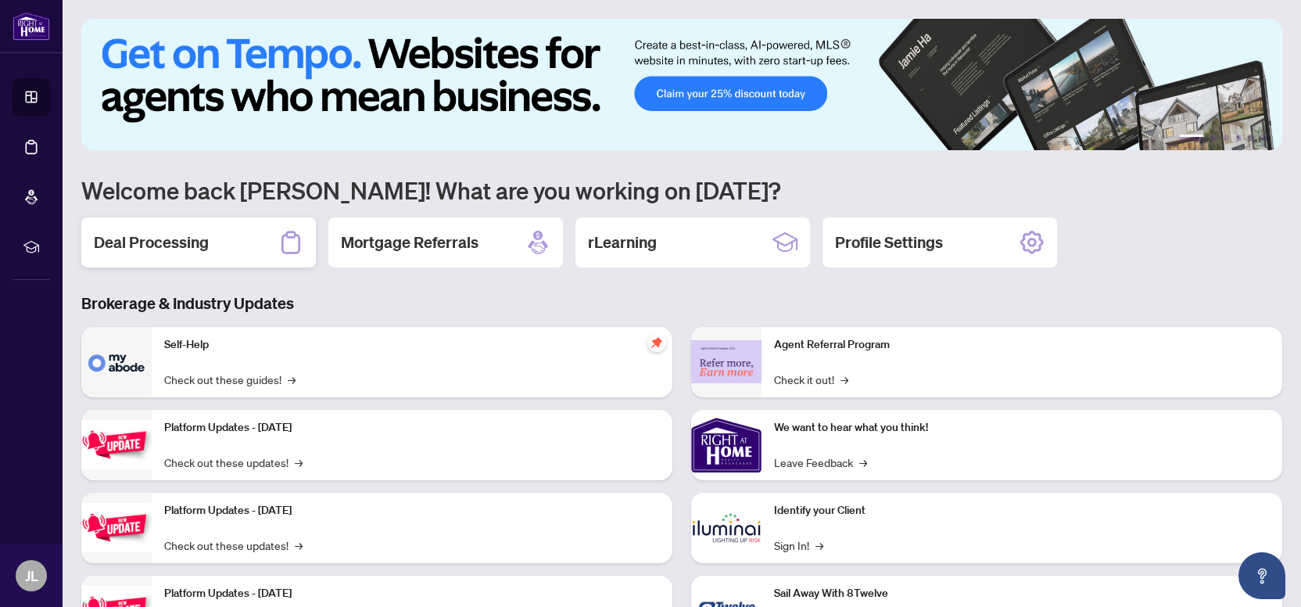
click at [175, 240] on h2 "Deal Processing" at bounding box center [151, 242] width 115 height 22
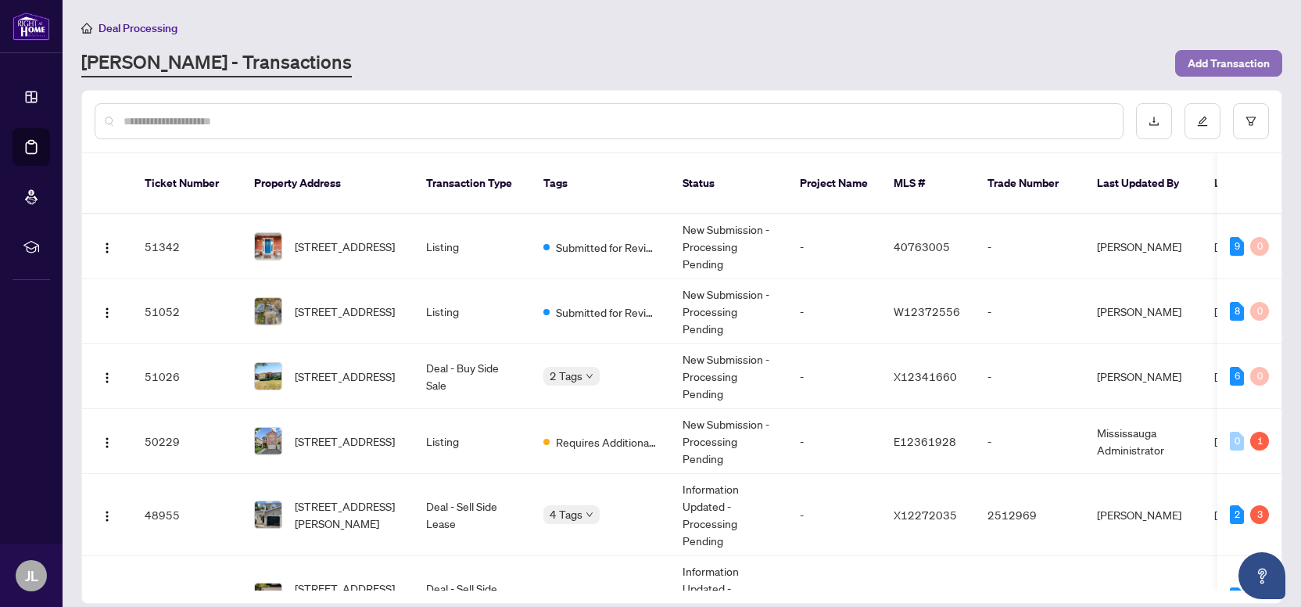
click at [1222, 55] on span "Add Transaction" at bounding box center [1228, 63] width 82 height 25
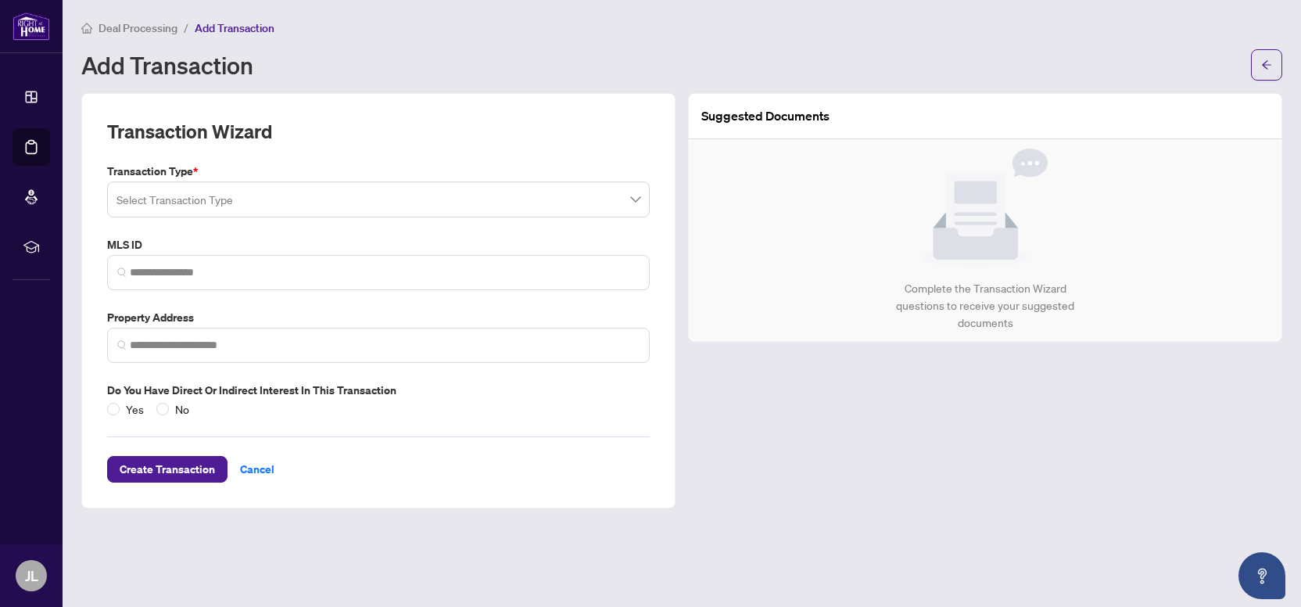
click at [206, 202] on input "search" at bounding box center [371, 201] width 510 height 34
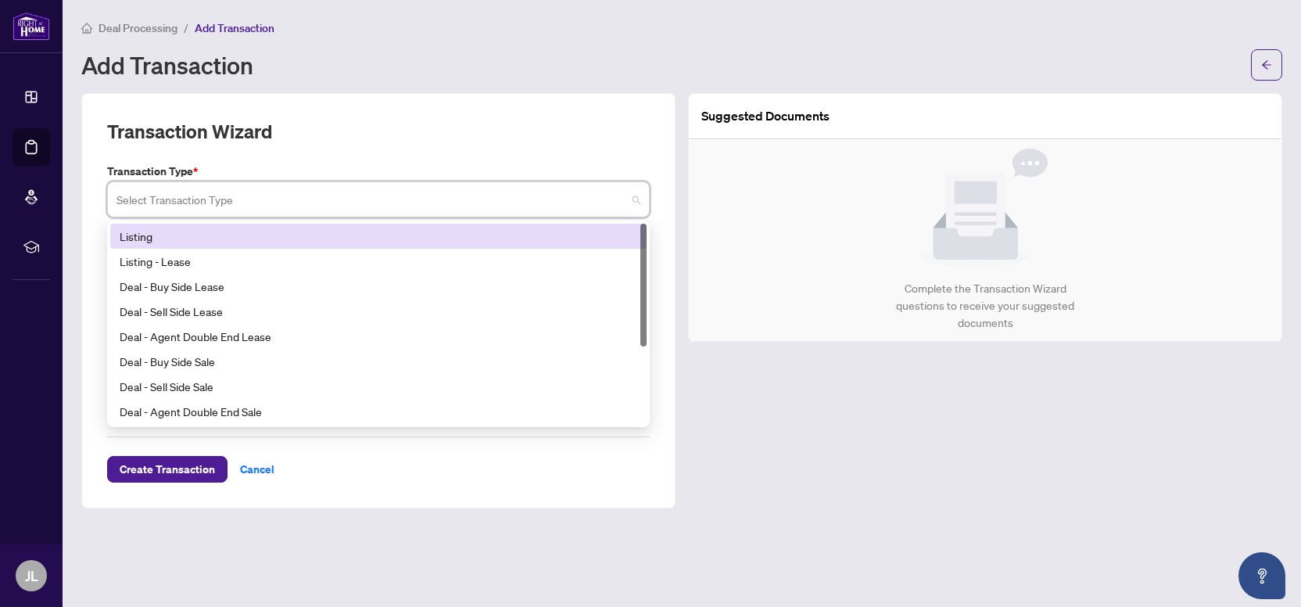
click at [163, 231] on div "Listing" at bounding box center [378, 235] width 517 height 17
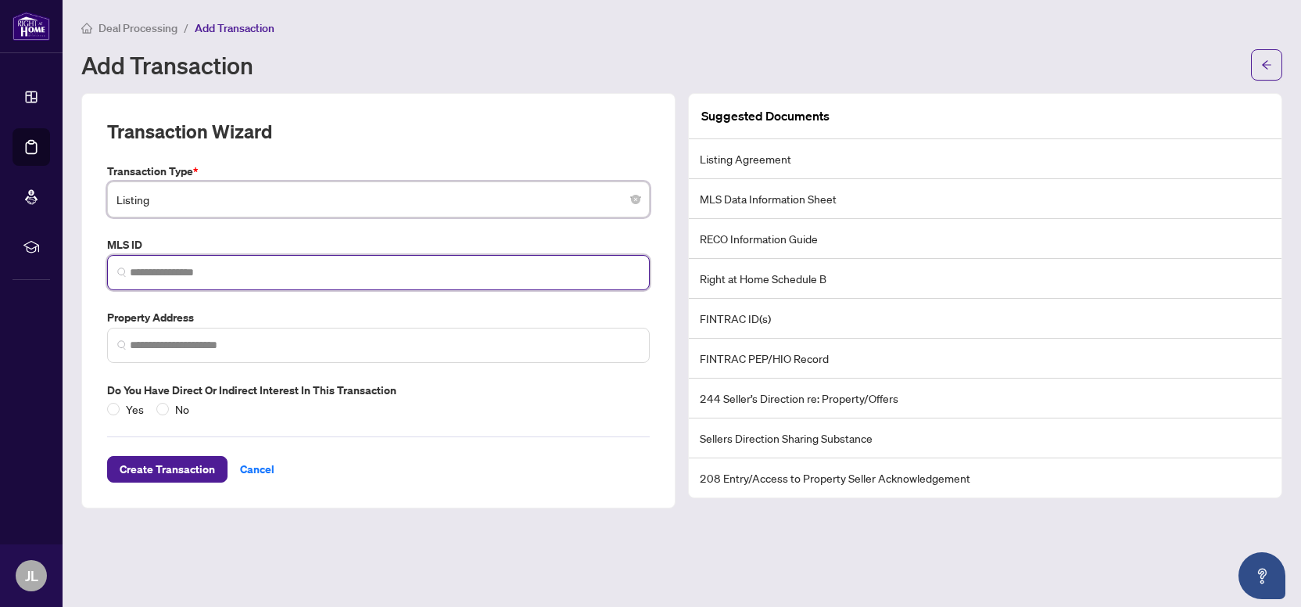
click at [177, 272] on input "search" at bounding box center [385, 272] width 510 height 16
type input "********"
